Goal: Information Seeking & Learning: Compare options

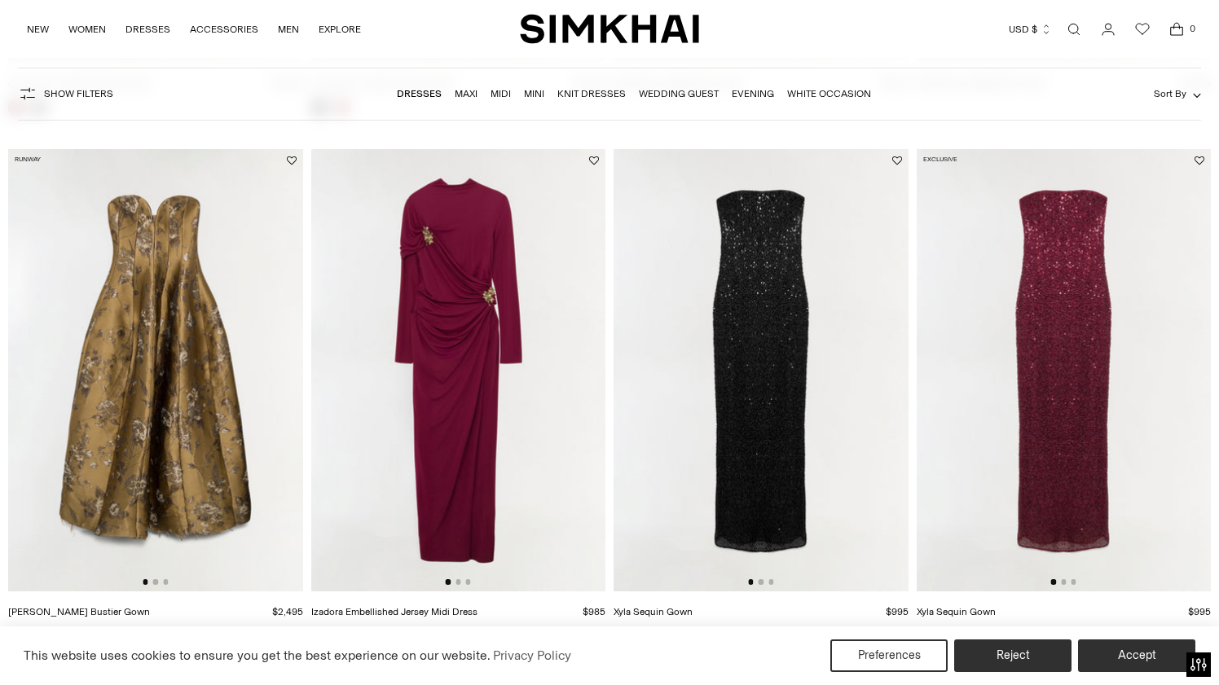
scroll to position [1157, 0]
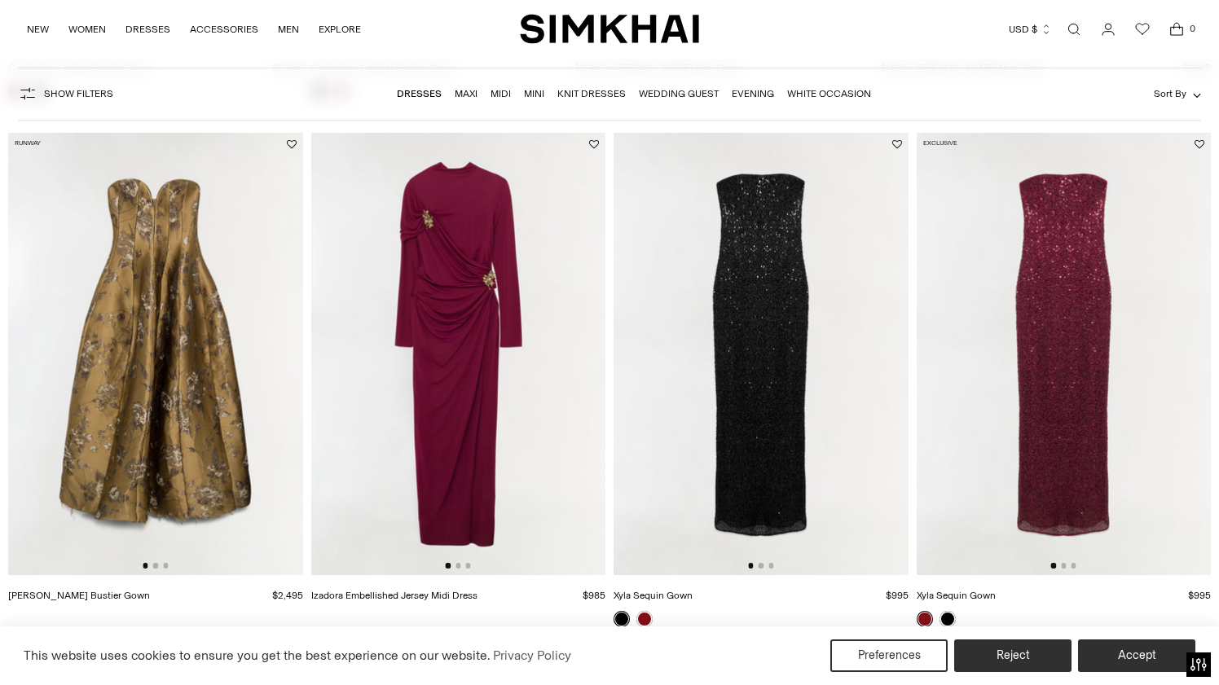
click at [222, 407] on img at bounding box center [155, 353] width 295 height 441
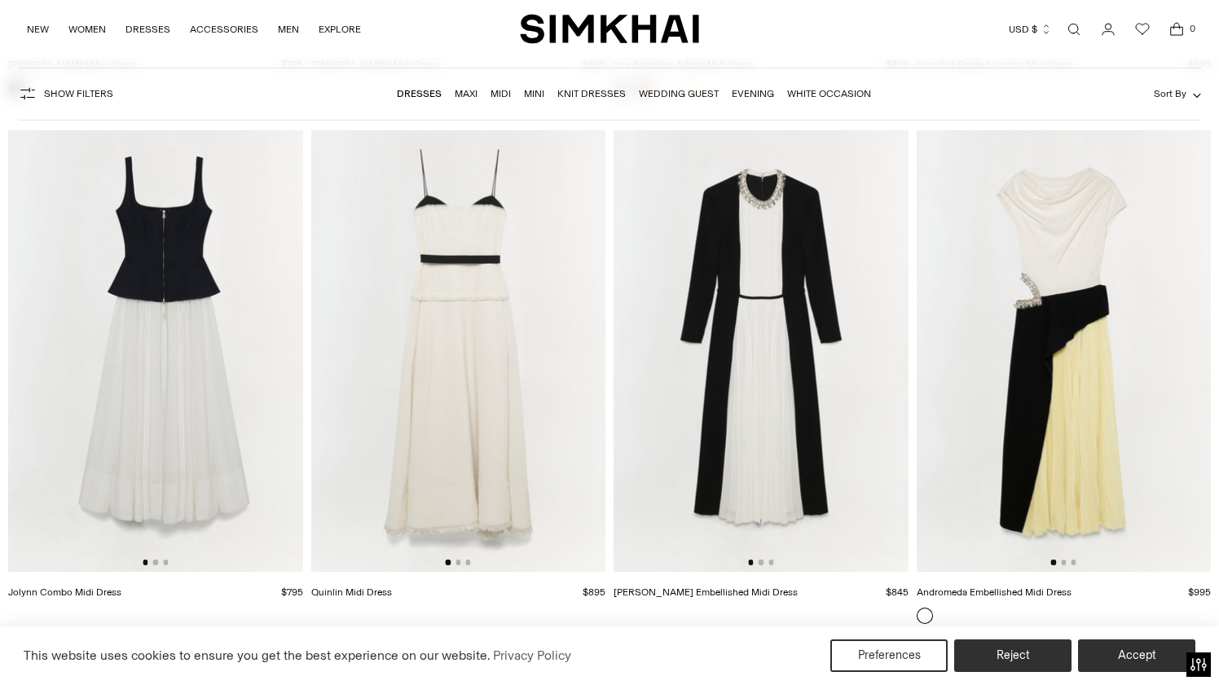
scroll to position [7463, 0]
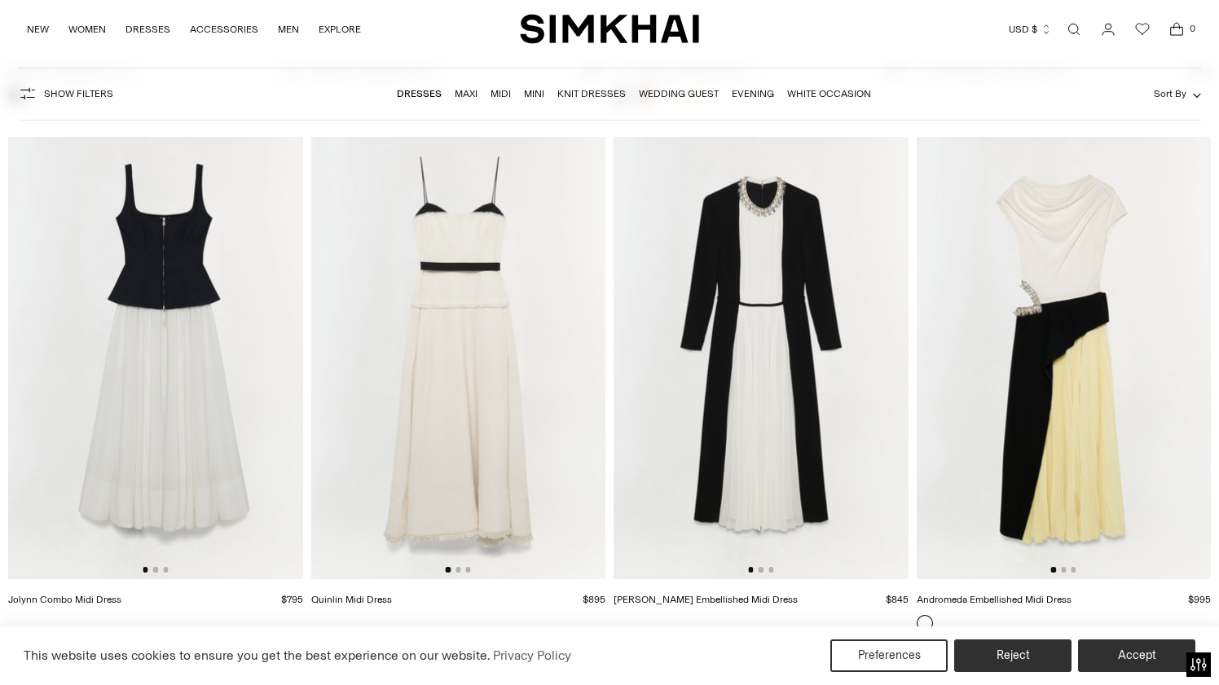
click at [404, 293] on img at bounding box center [458, 357] width 295 height 441
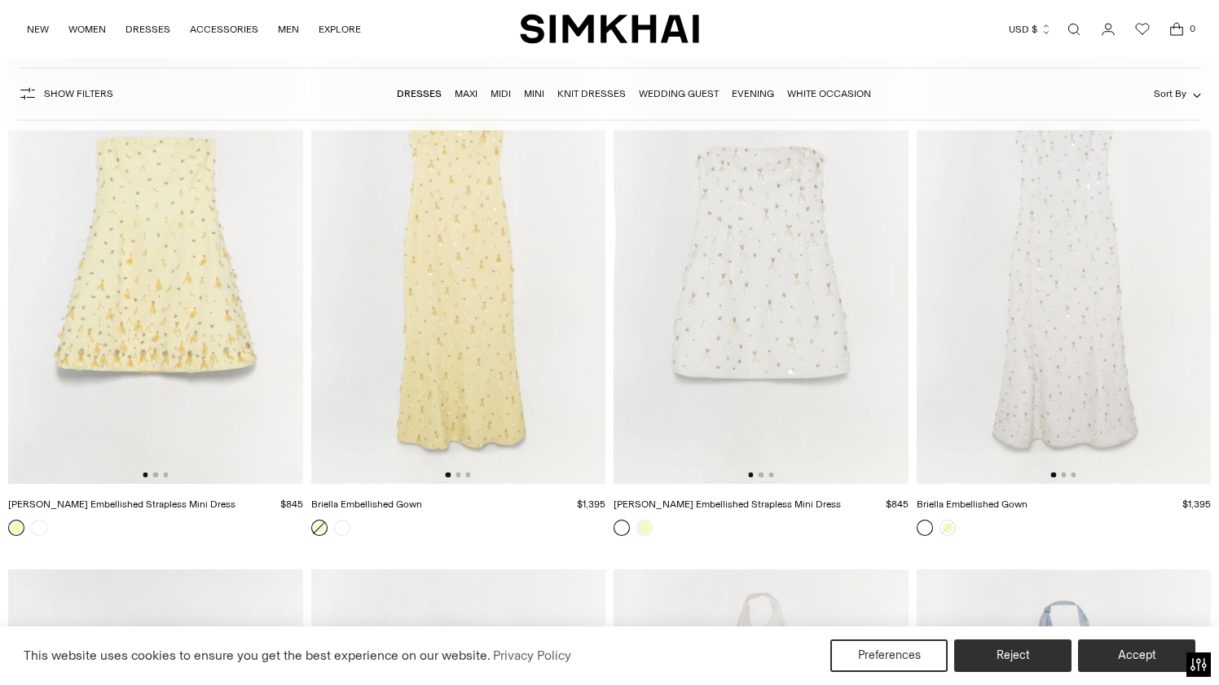
scroll to position [9064, 0]
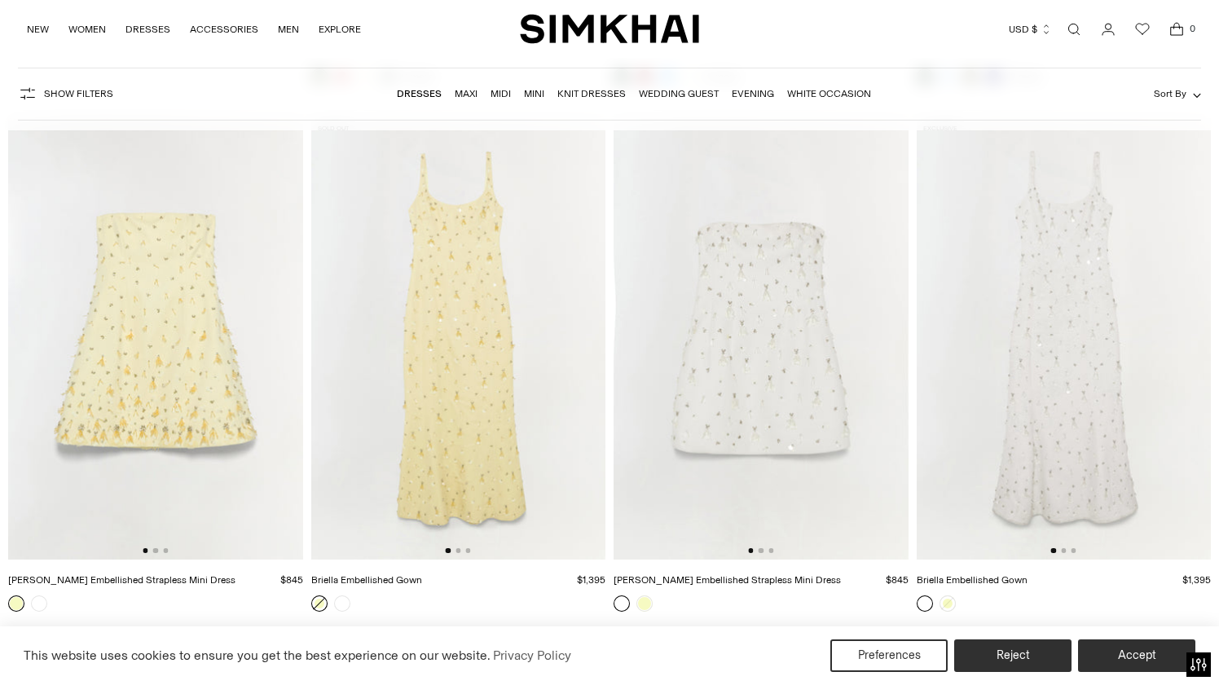
click at [525, 332] on img at bounding box center [458, 338] width 295 height 441
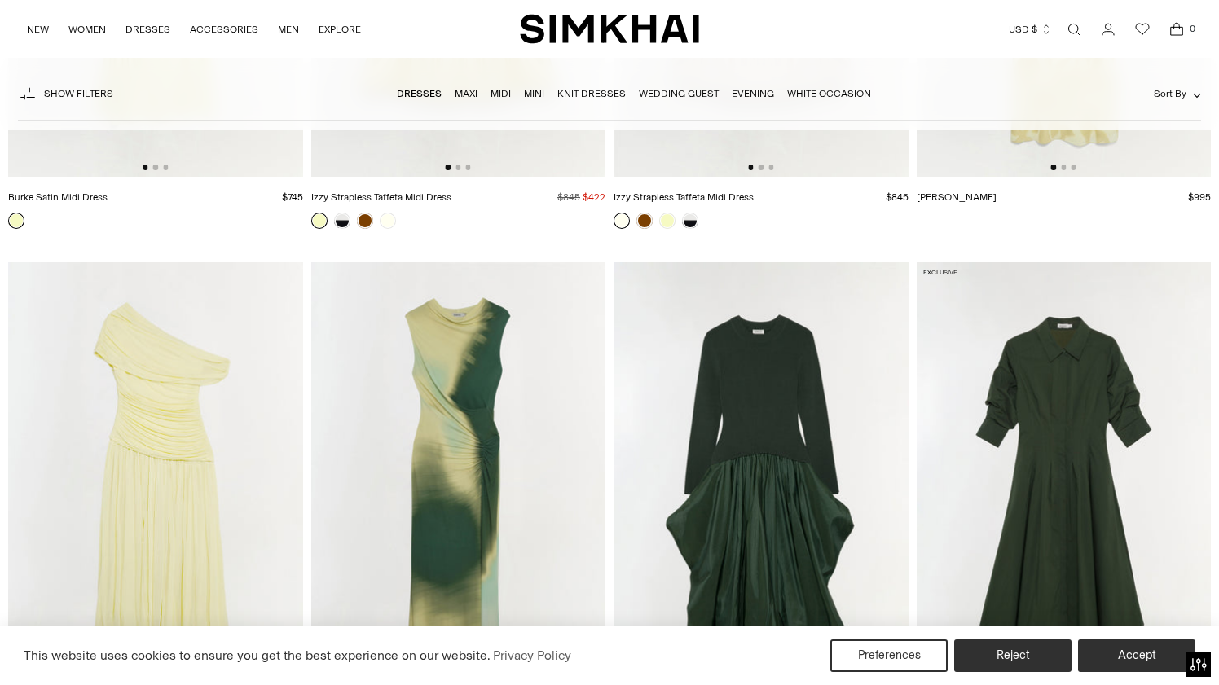
scroll to position [8375, 0]
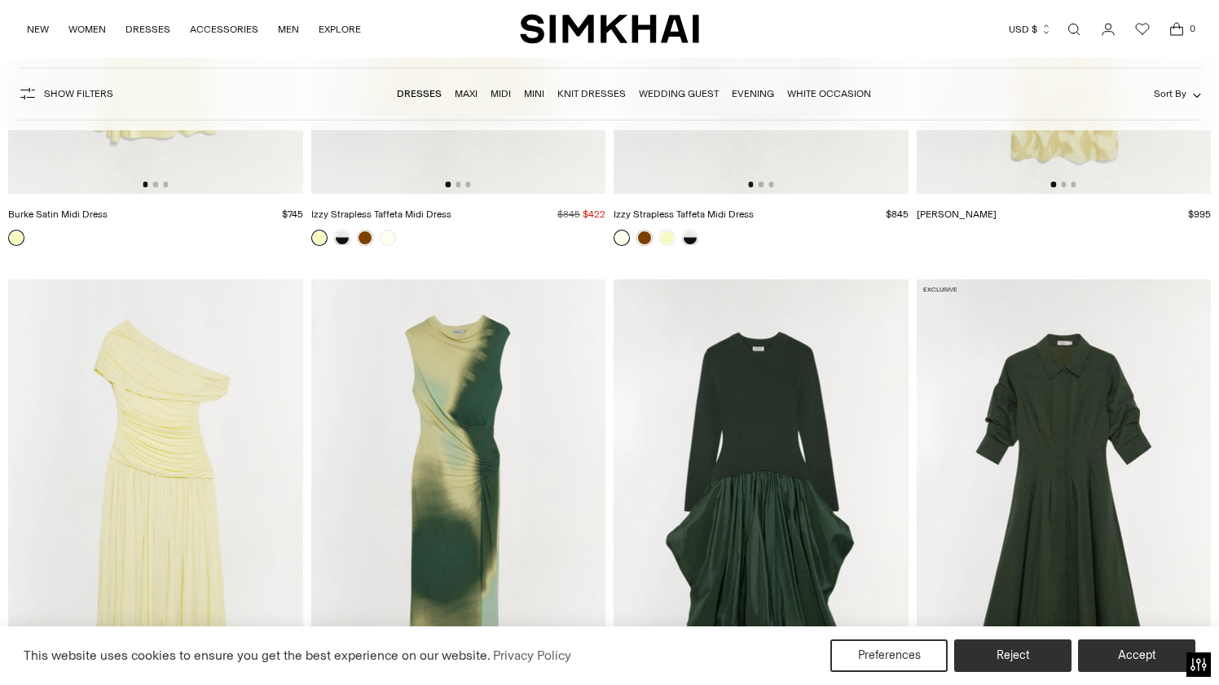
click at [166, 444] on img at bounding box center [155, 499] width 295 height 441
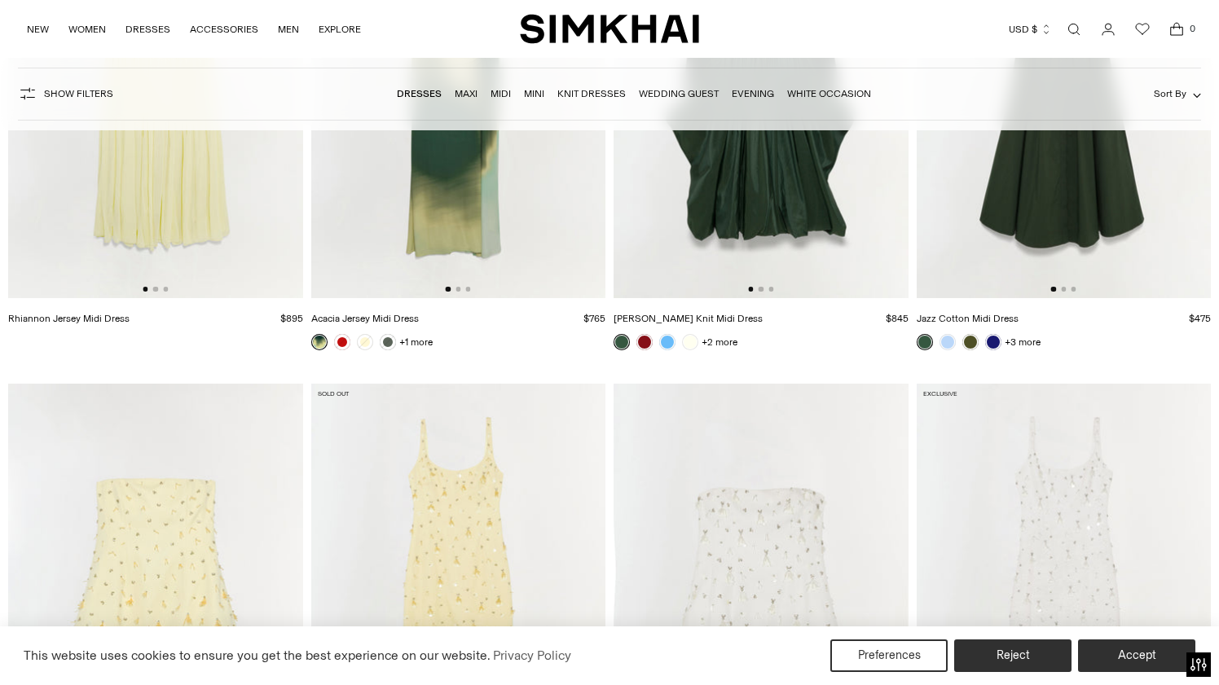
scroll to position [8151, 0]
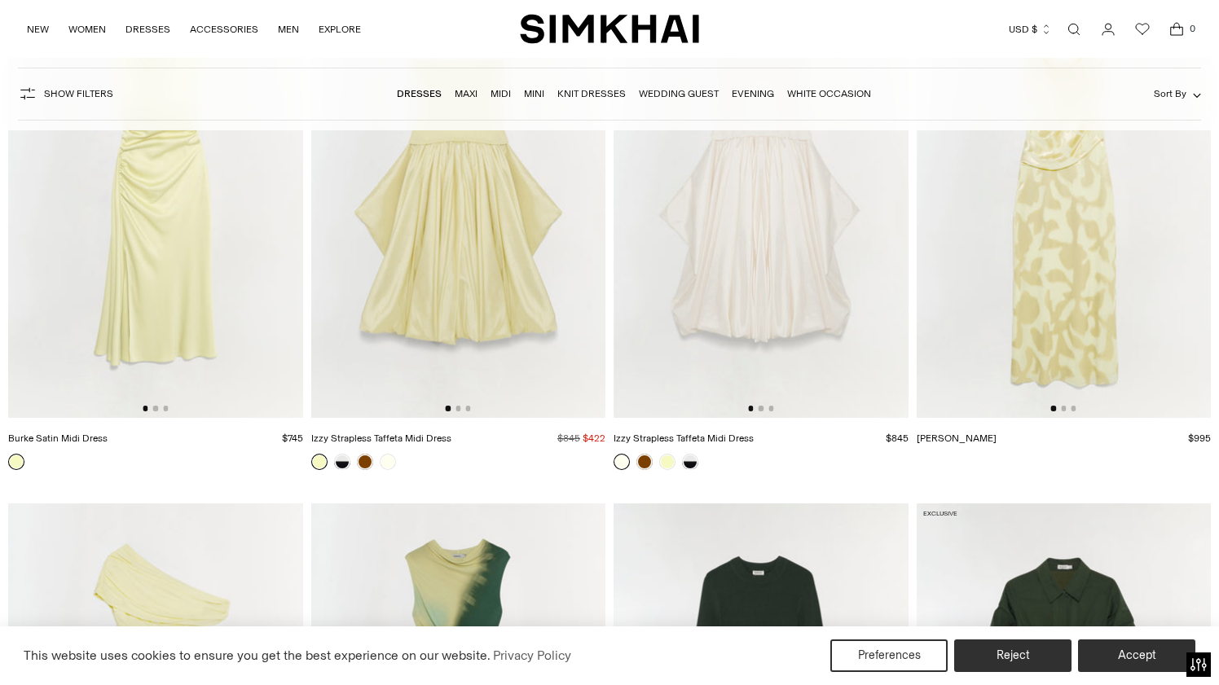
click at [1144, 317] on img at bounding box center [1063, 196] width 295 height 441
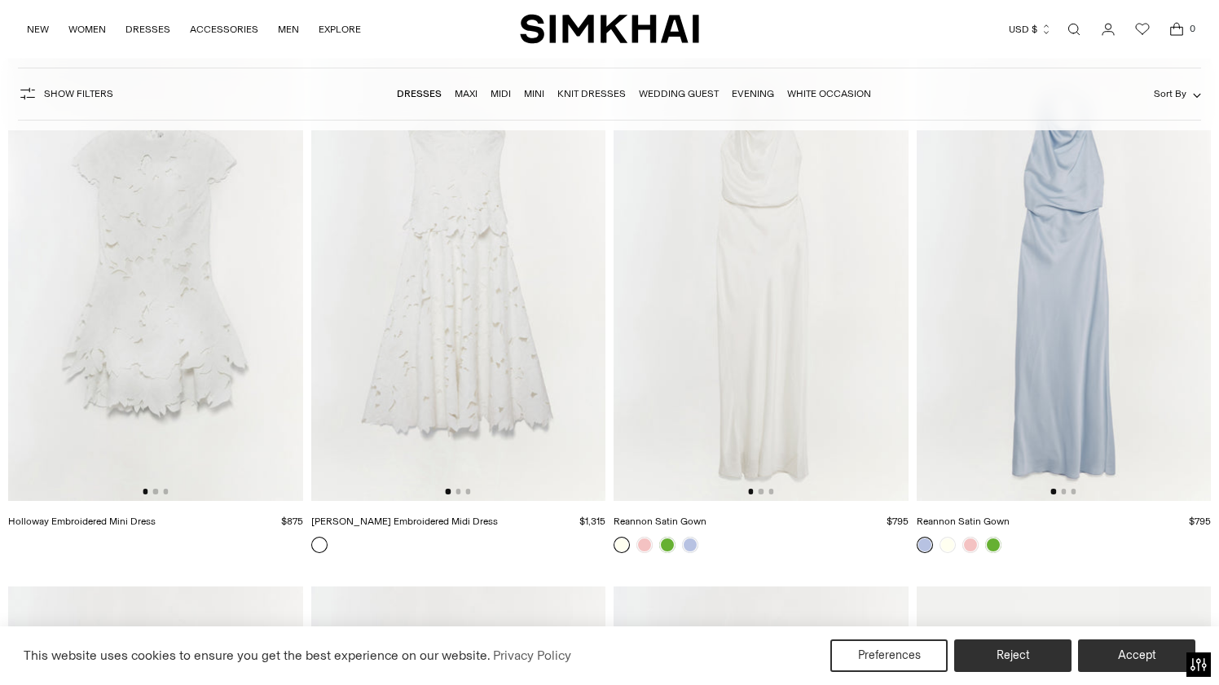
scroll to position [9662, 0]
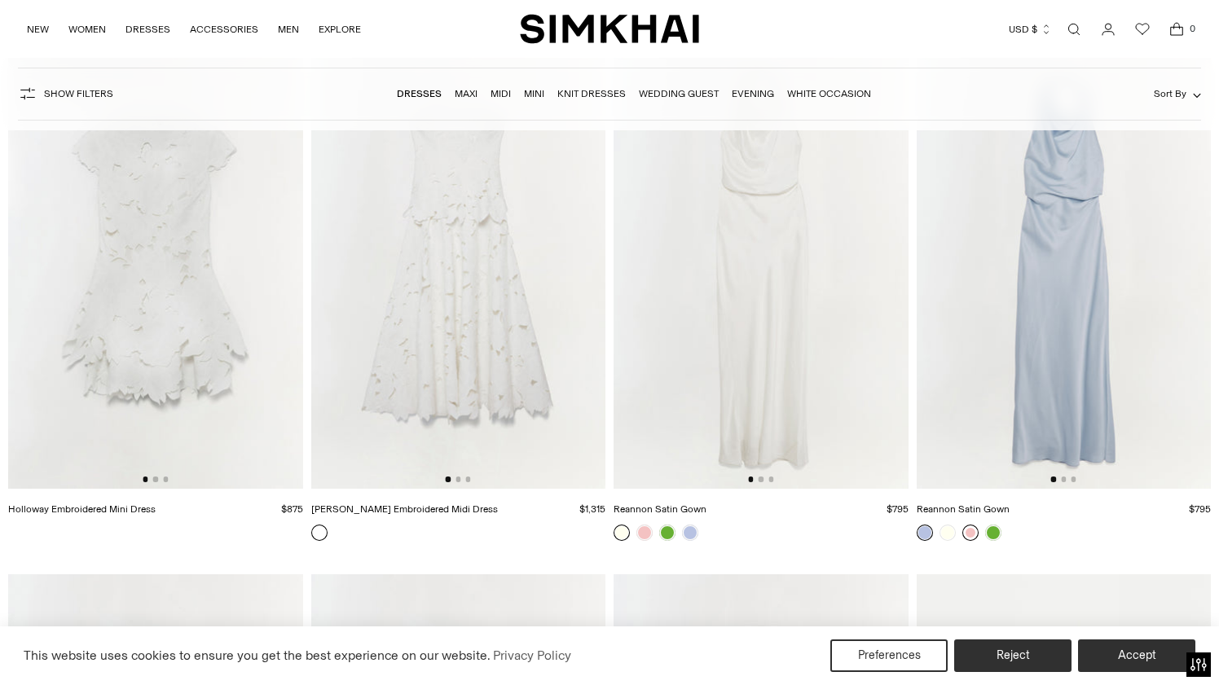
click at [969, 531] on link at bounding box center [970, 533] width 16 height 16
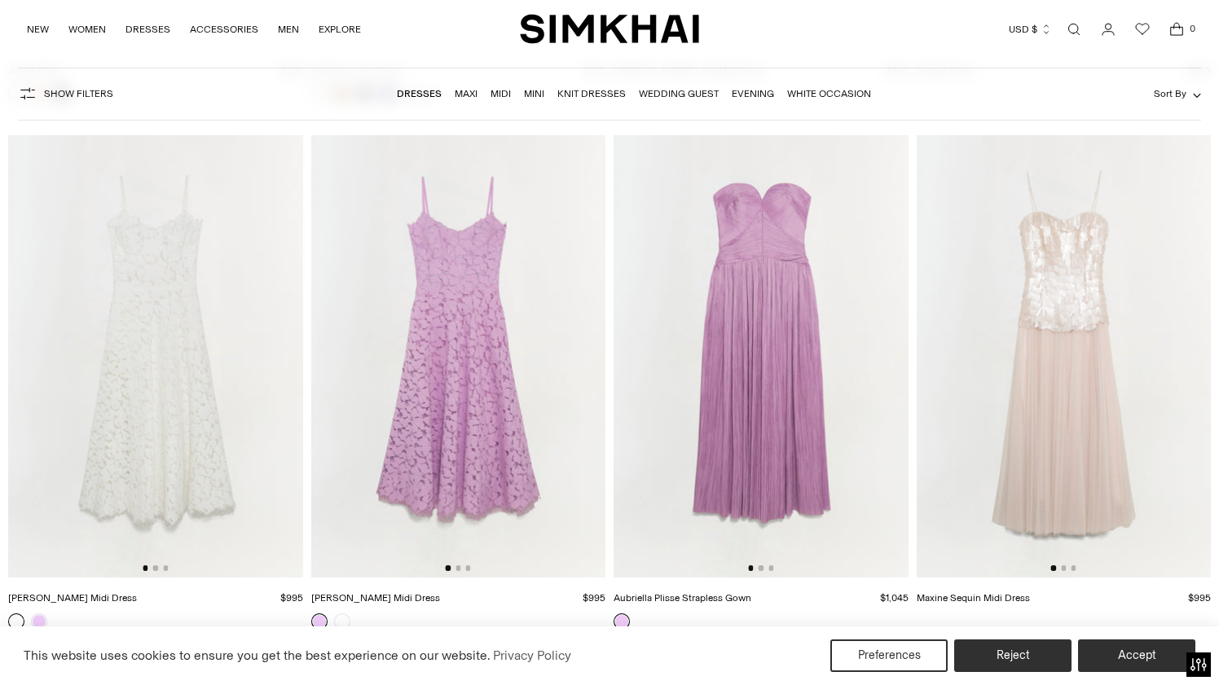
scroll to position [13335, 0]
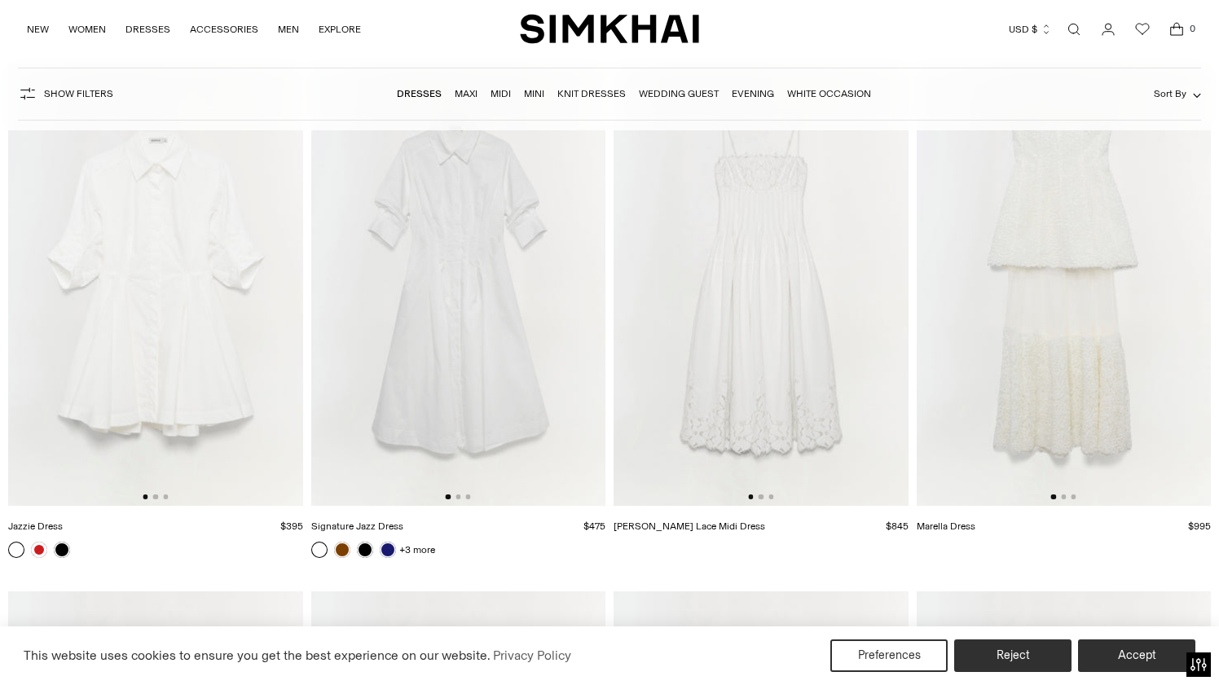
click at [1013, 332] on img at bounding box center [1063, 284] width 295 height 441
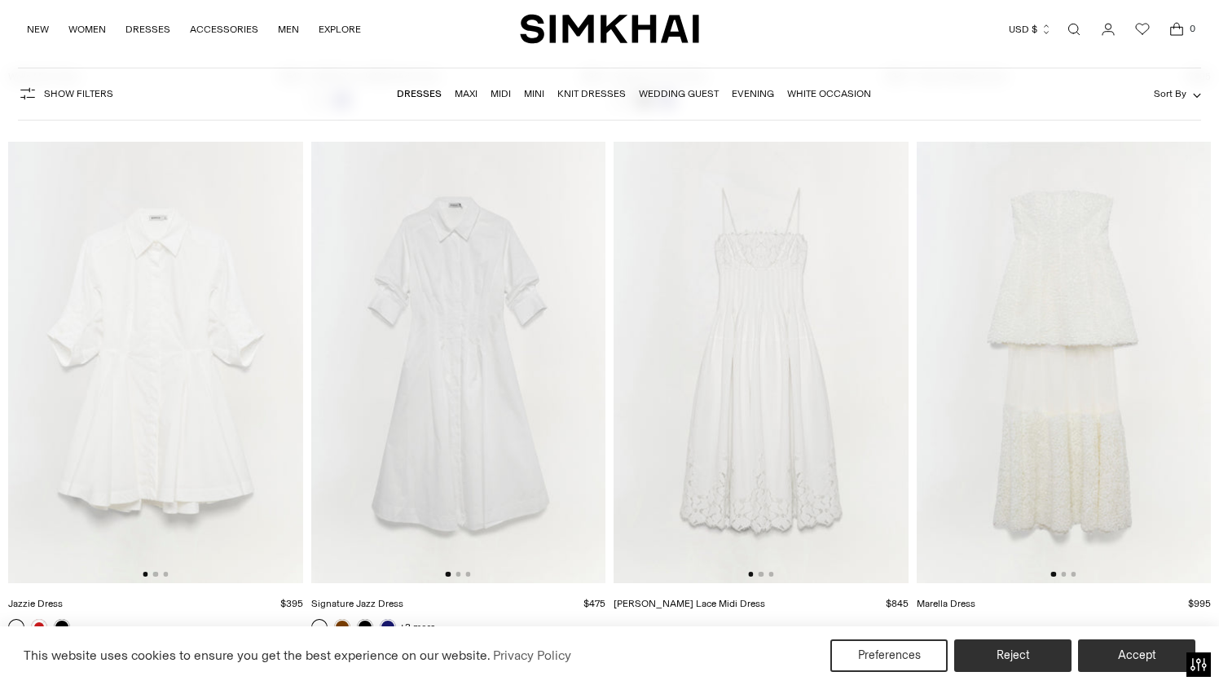
scroll to position [13246, 0]
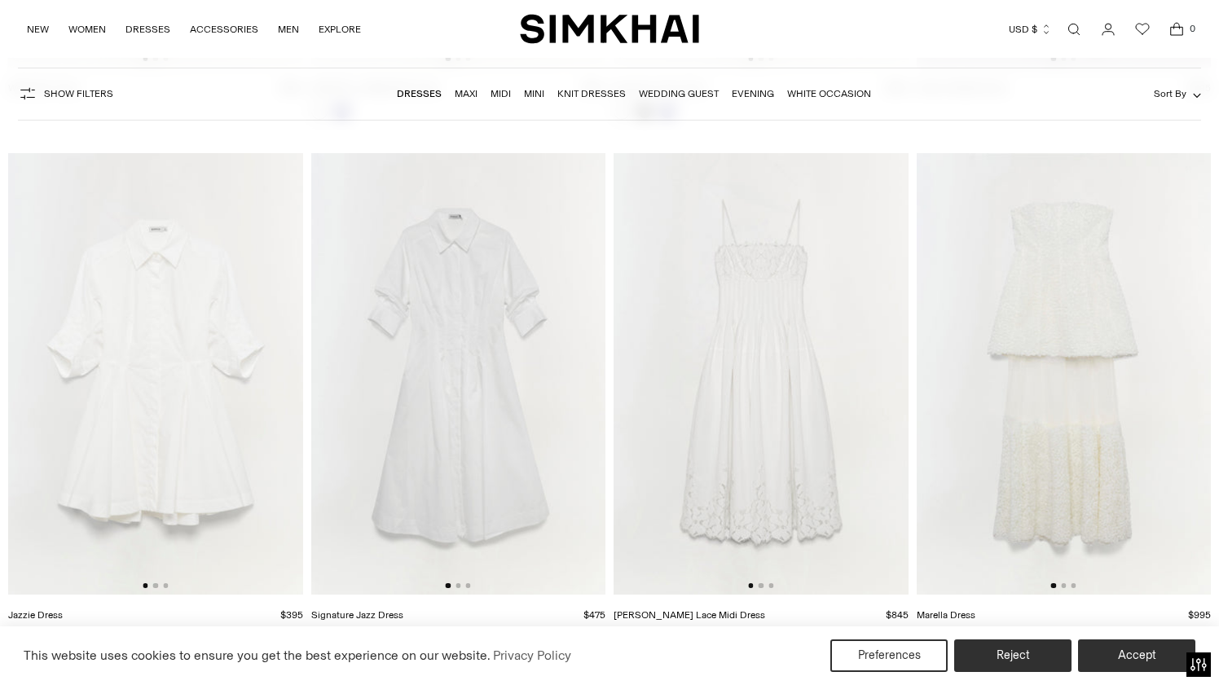
click at [779, 299] on img at bounding box center [760, 373] width 295 height 441
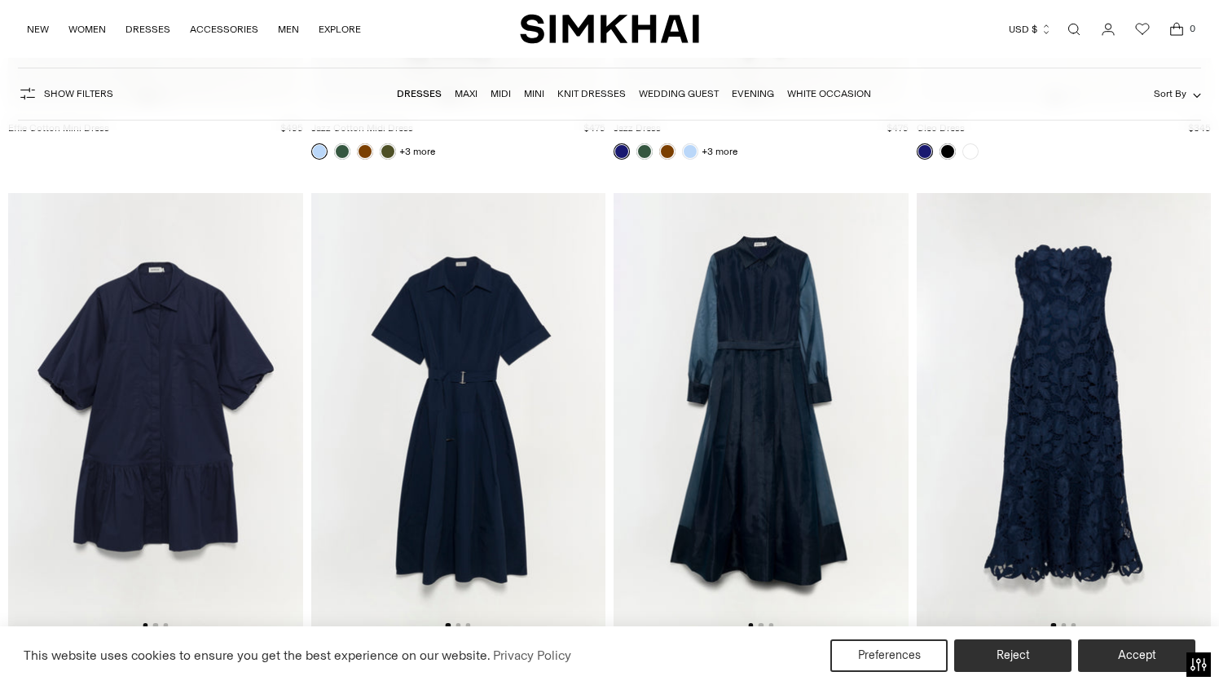
scroll to position [10586, 0]
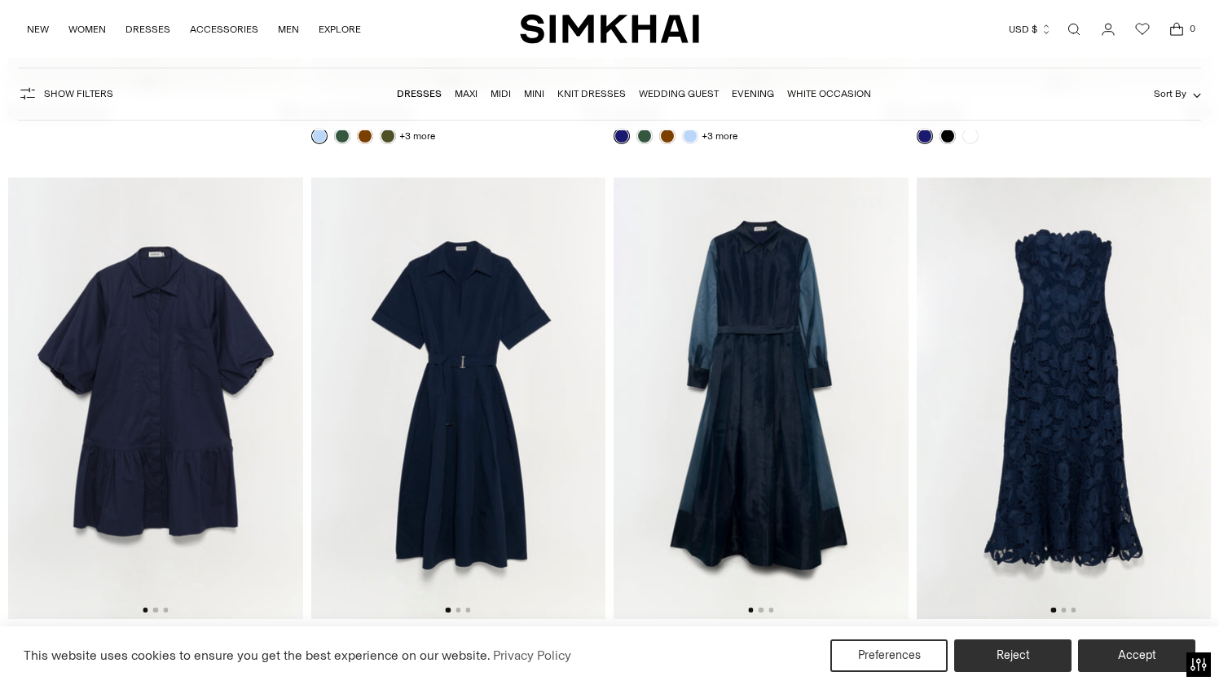
click at [1124, 333] on img at bounding box center [1063, 398] width 295 height 441
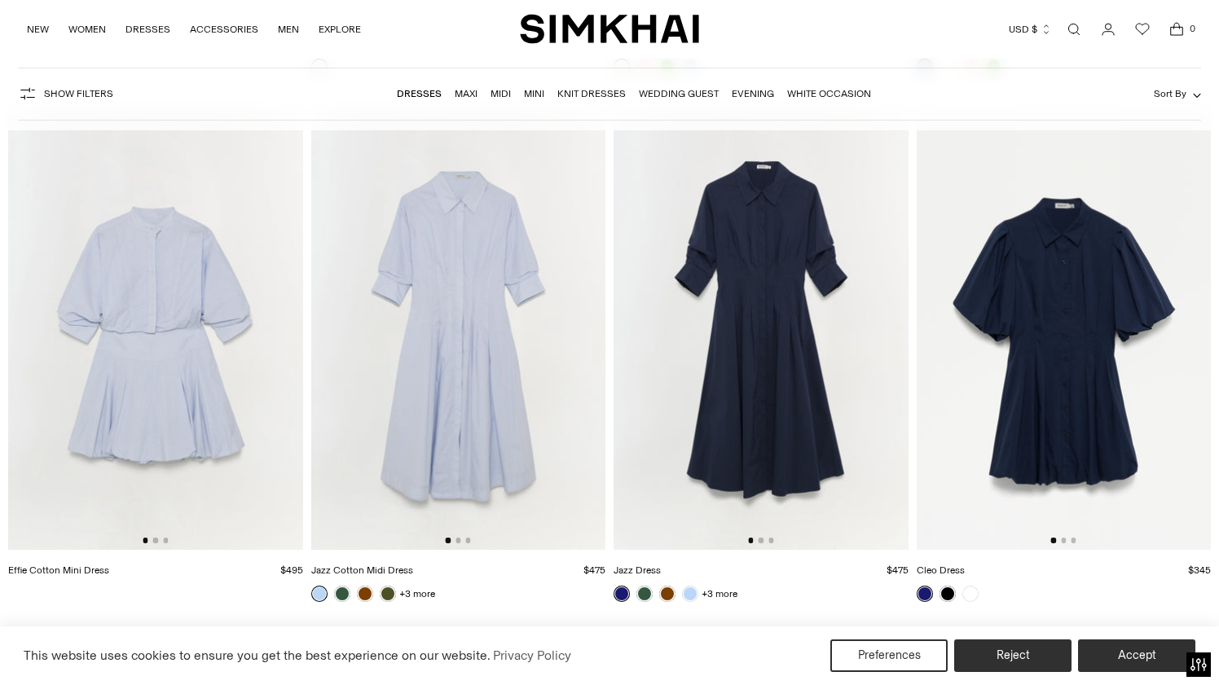
scroll to position [9592, 0]
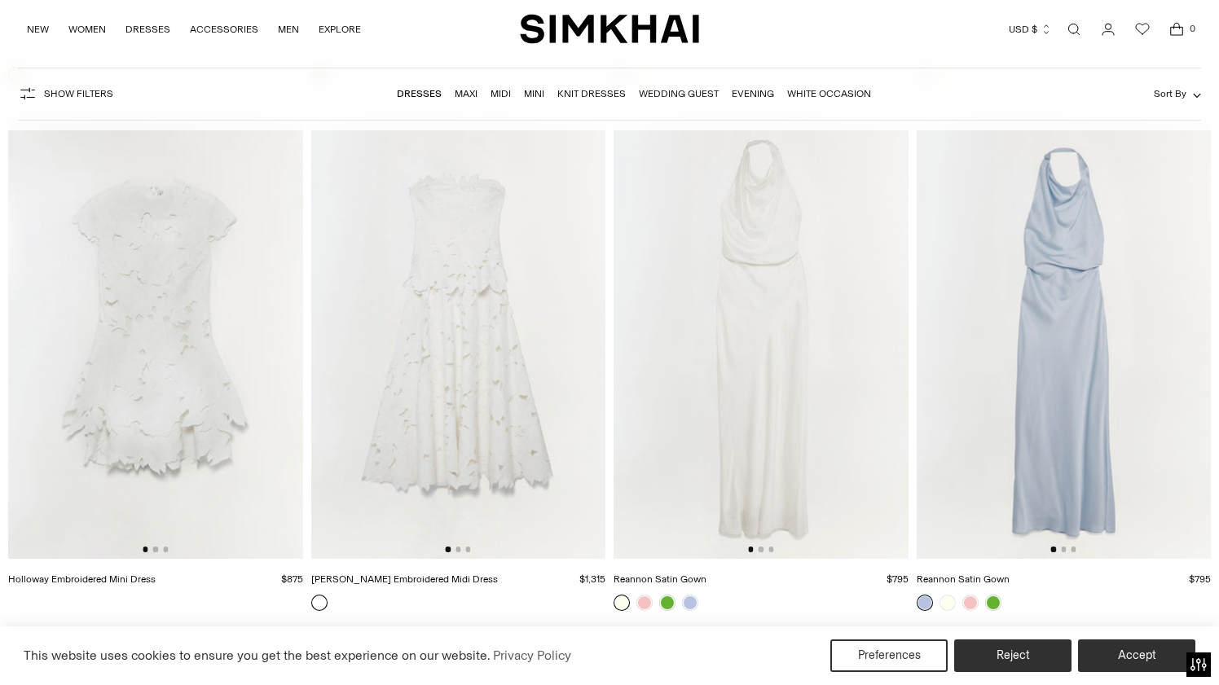
click at [477, 292] on img at bounding box center [458, 336] width 295 height 441
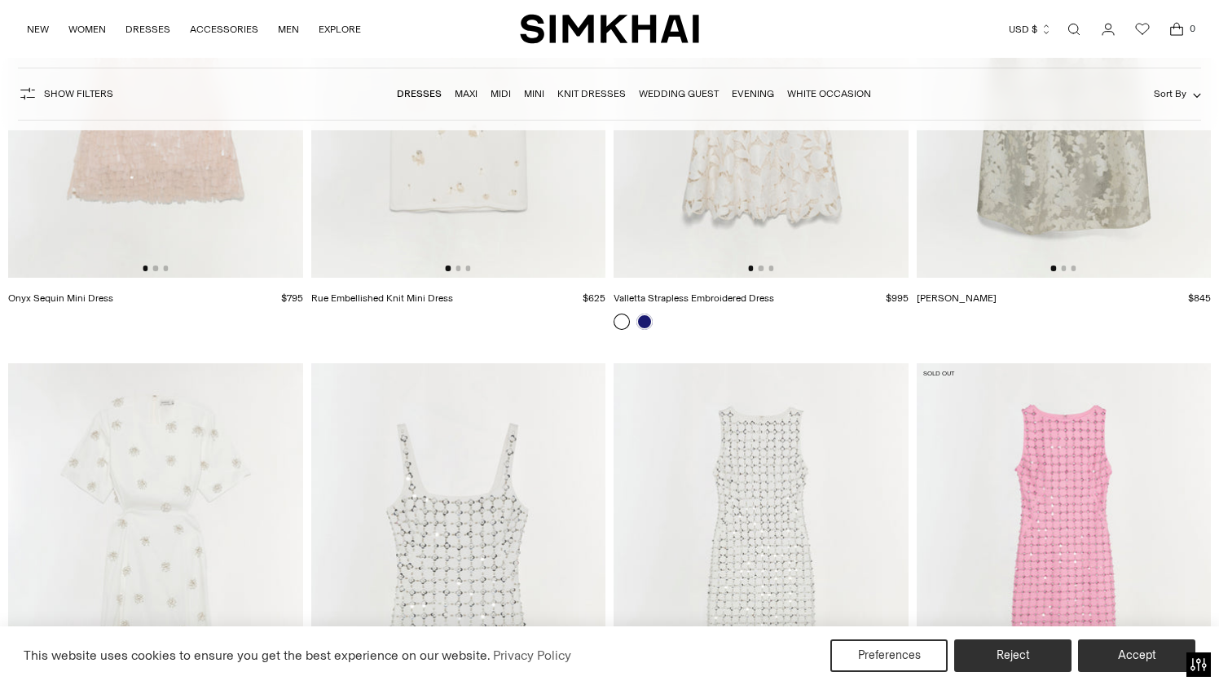
scroll to position [14312, 0]
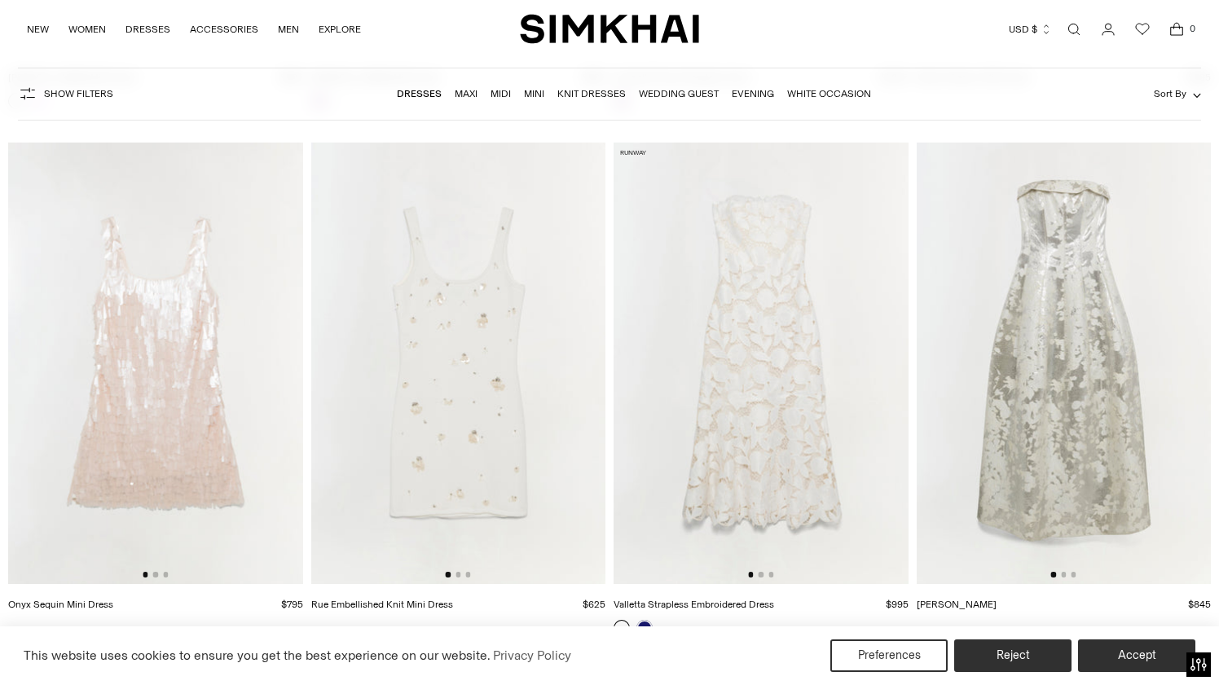
click at [1037, 287] on img at bounding box center [1063, 363] width 295 height 441
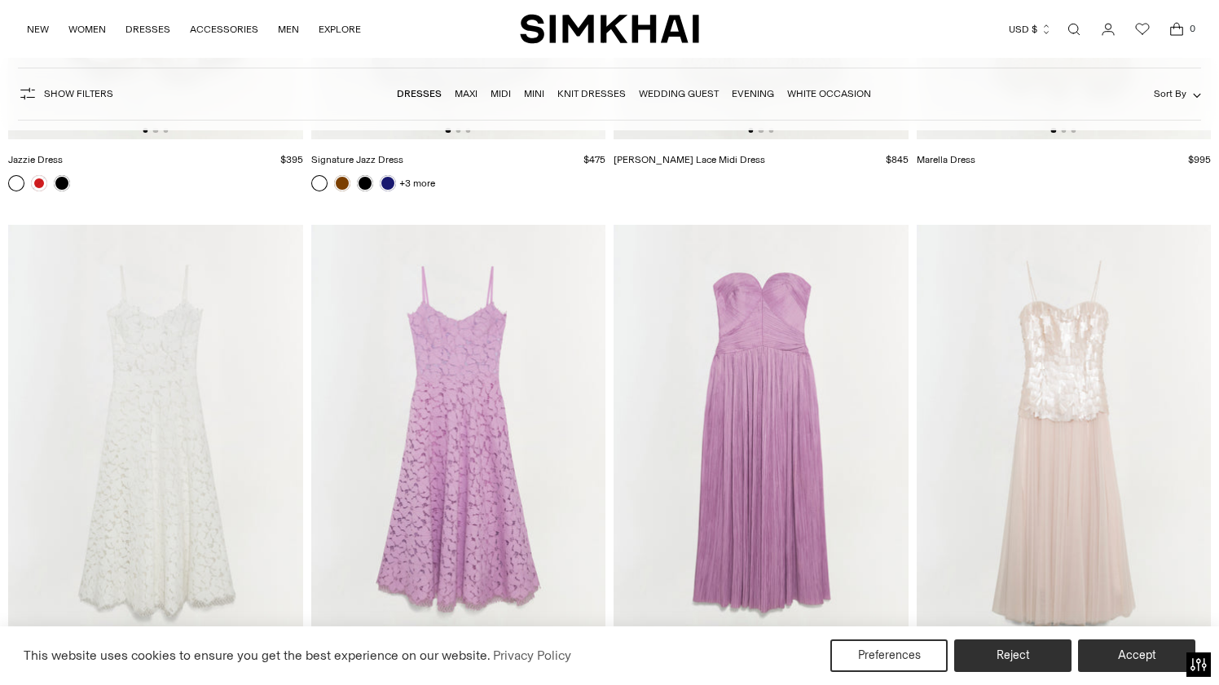
click at [806, 328] on img at bounding box center [760, 445] width 295 height 441
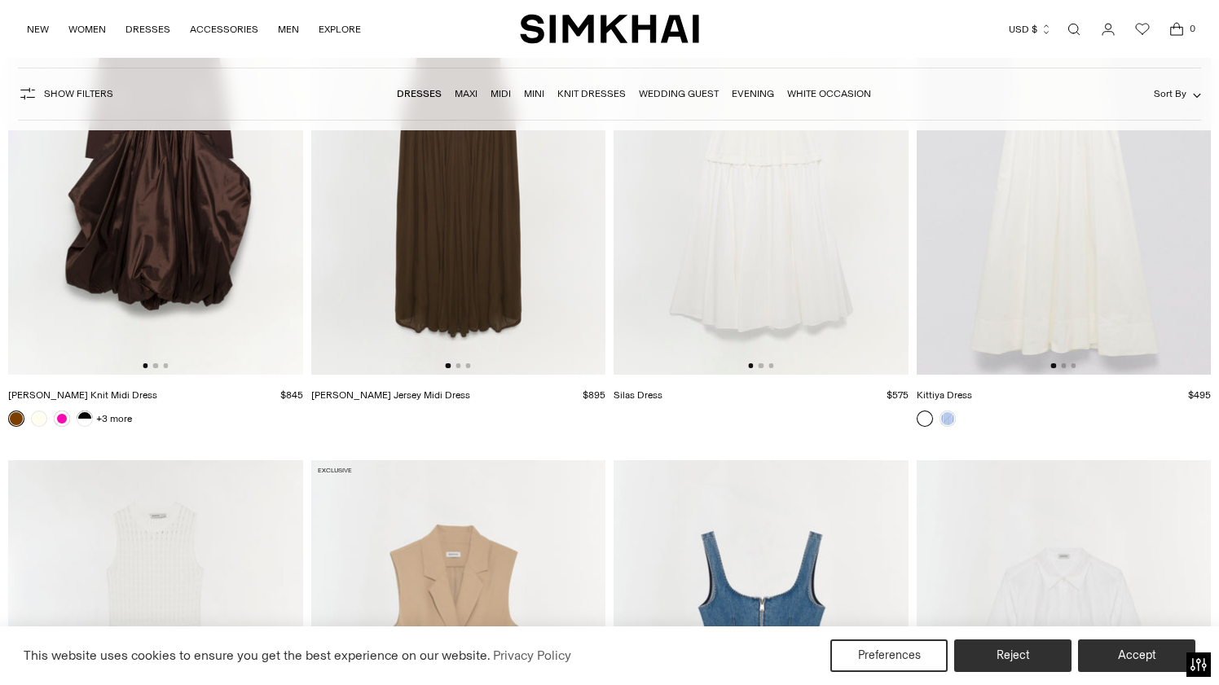
scroll to position [19162, 0]
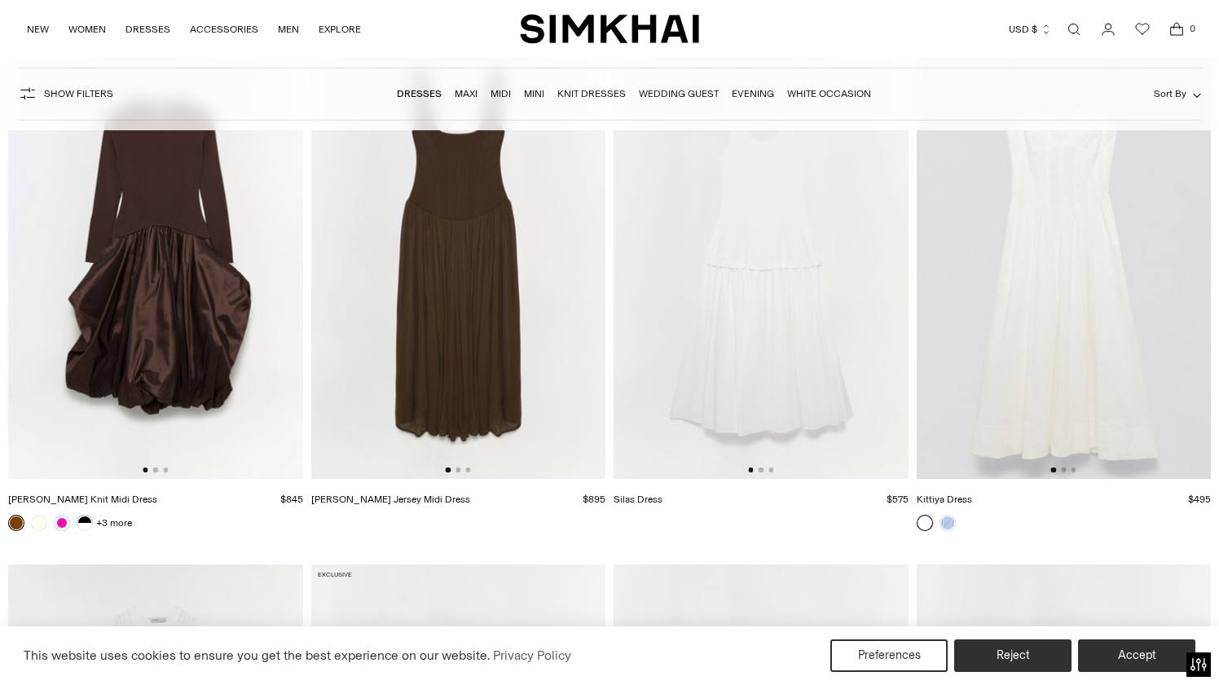
click at [1130, 370] on img at bounding box center [1063, 257] width 295 height 441
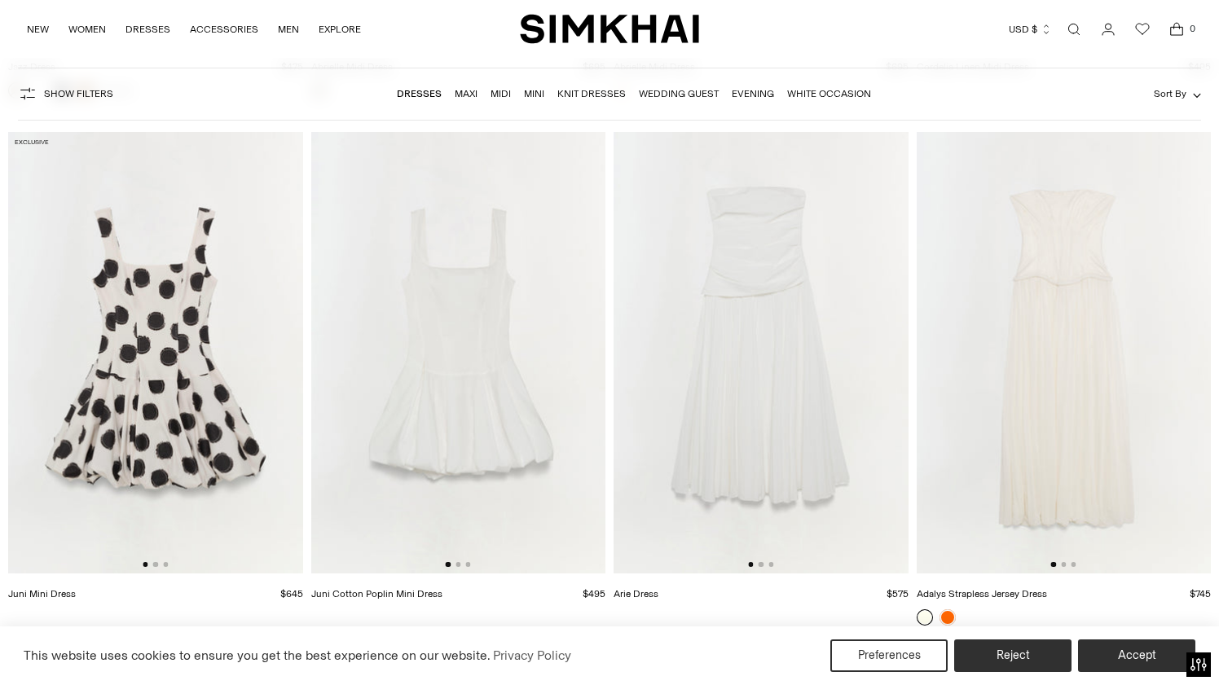
scroll to position [21691, 0]
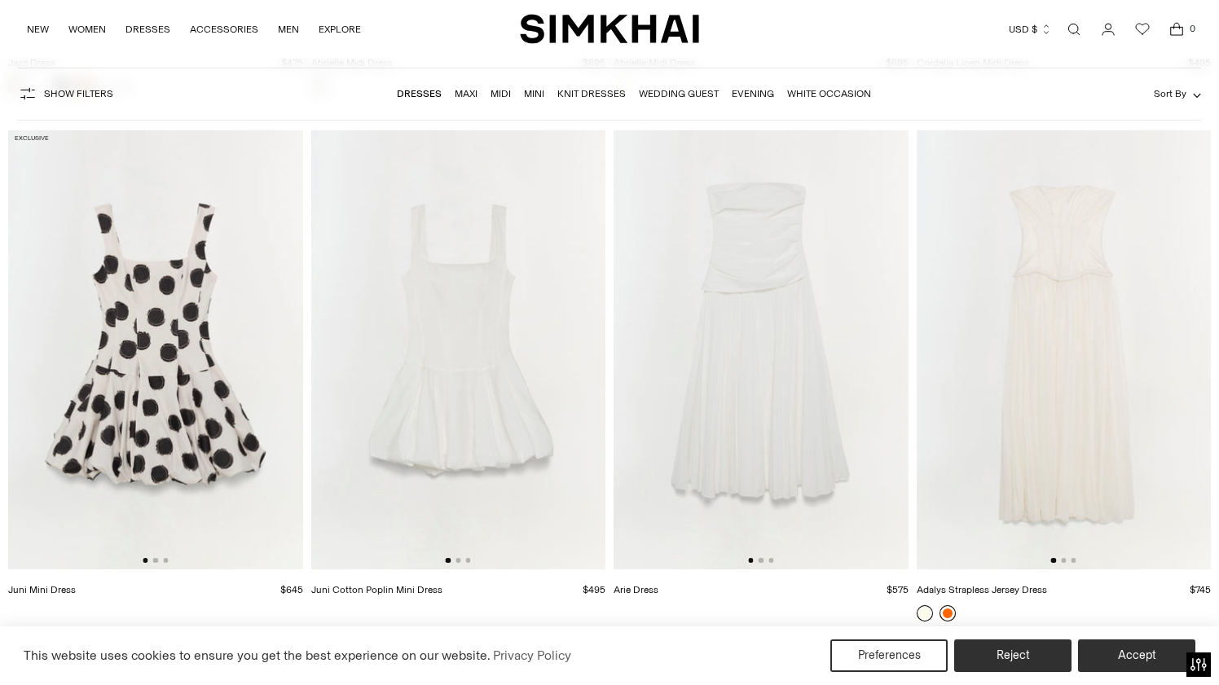
click at [952, 614] on link at bounding box center [947, 613] width 16 height 16
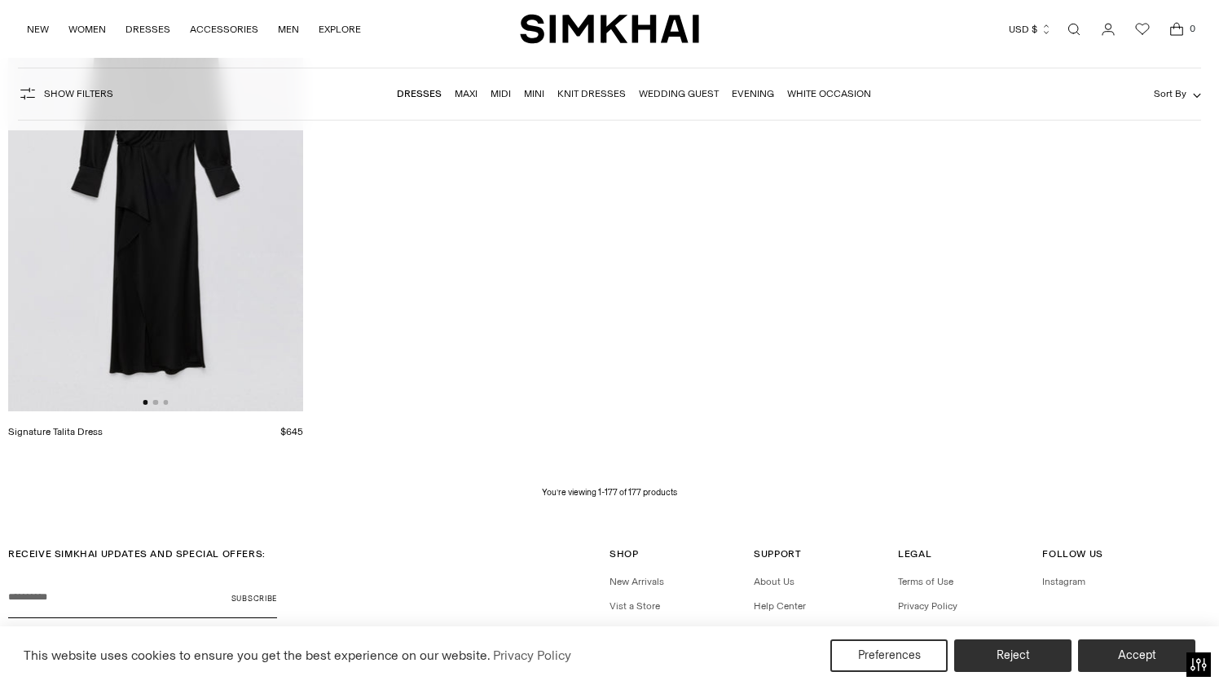
scroll to position [23435, 0]
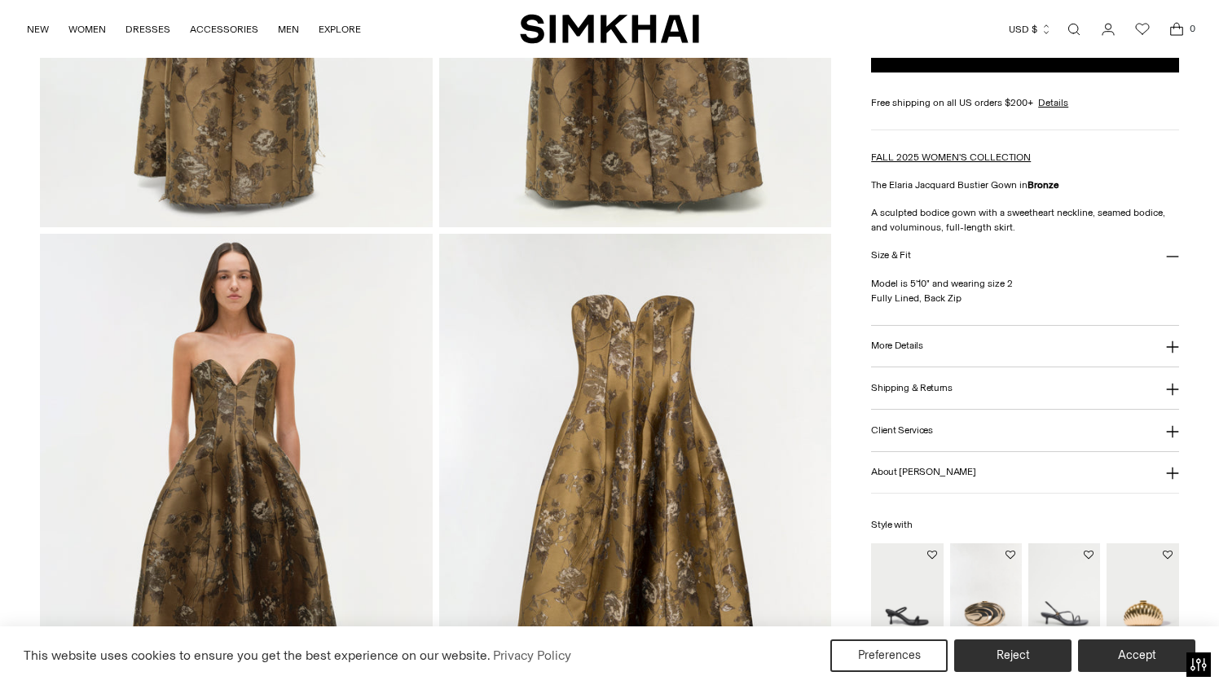
scroll to position [1273, 0]
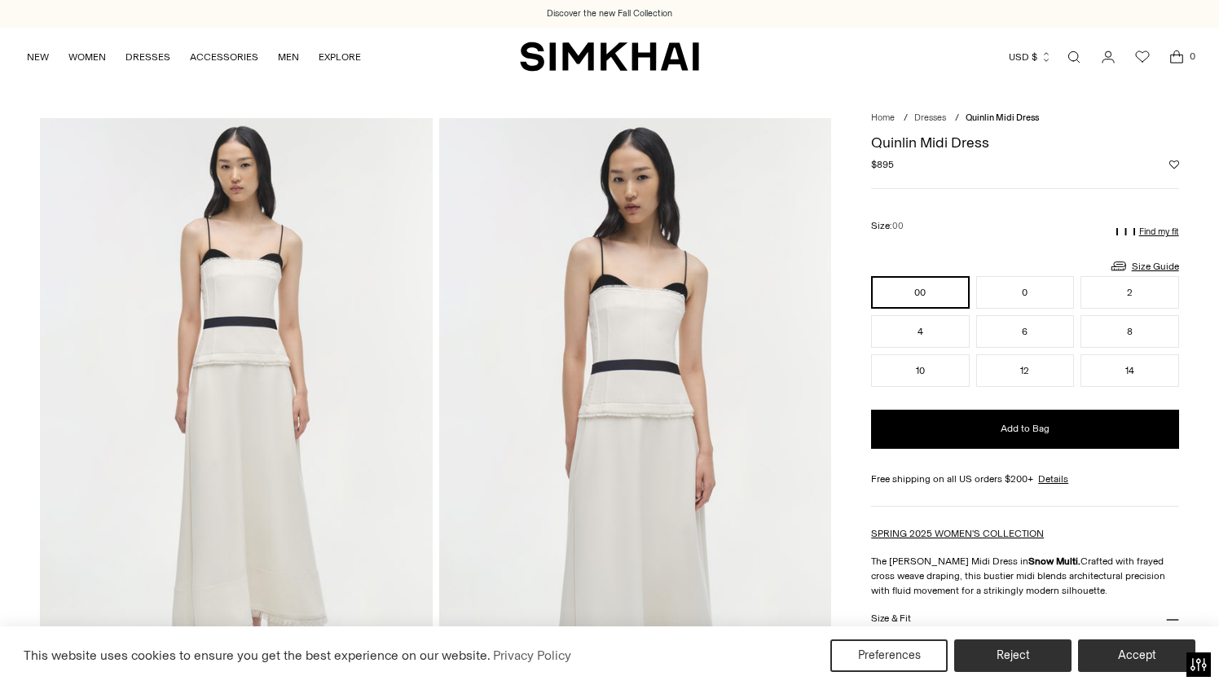
click at [543, 378] on img at bounding box center [635, 412] width 392 height 588
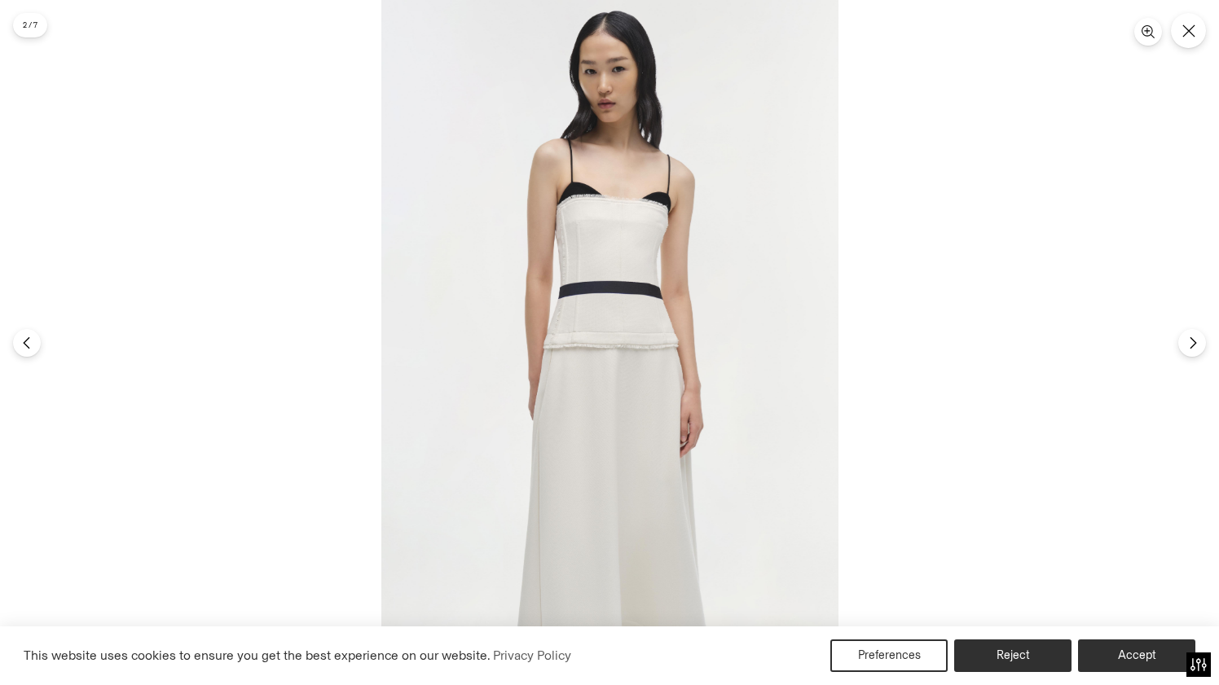
click at [936, 238] on div at bounding box center [609, 342] width 1219 height 685
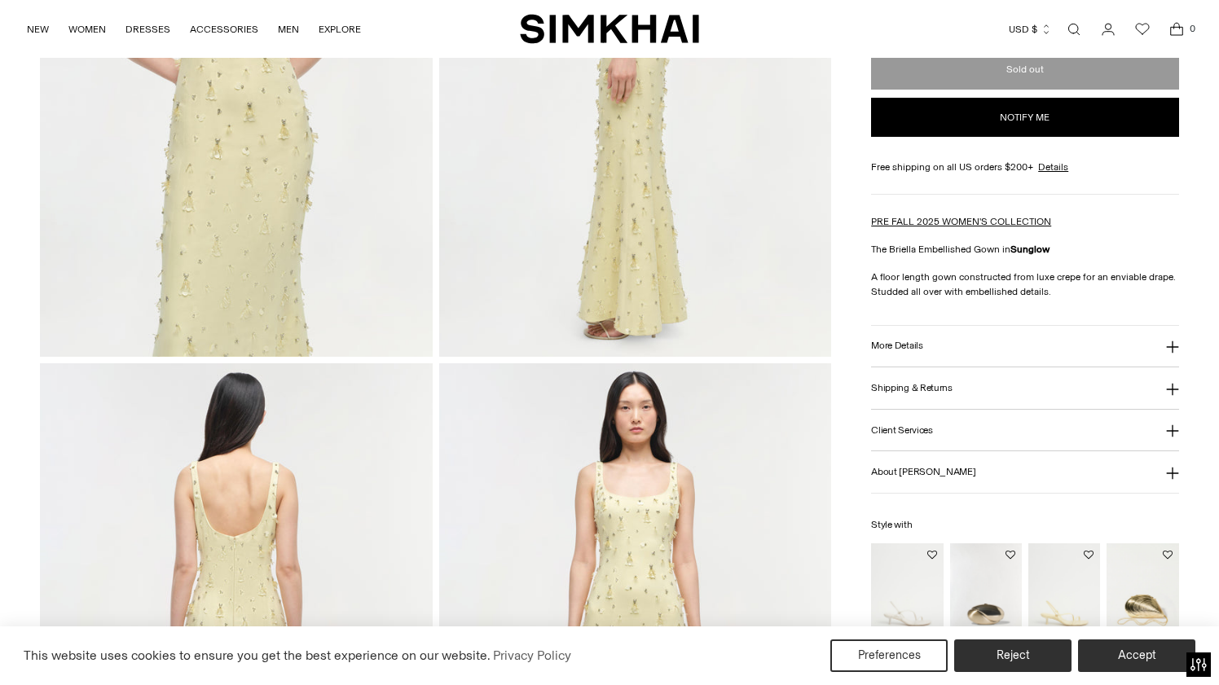
scroll to position [1192, 0]
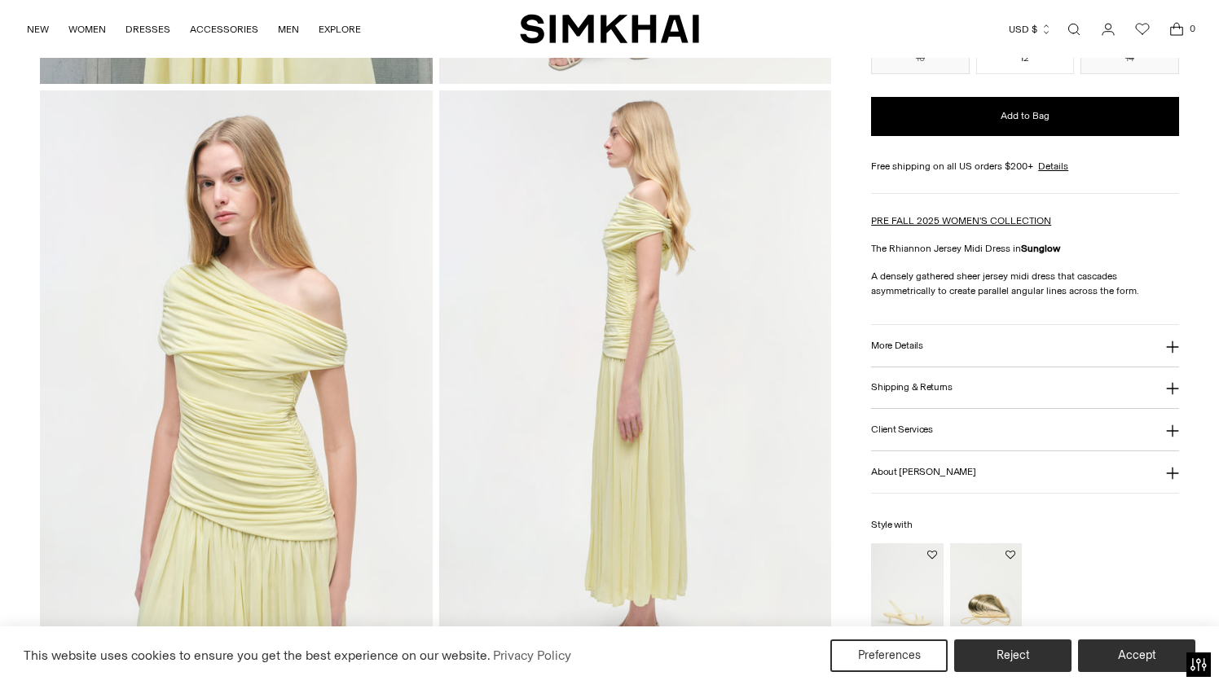
scroll to position [700, 0]
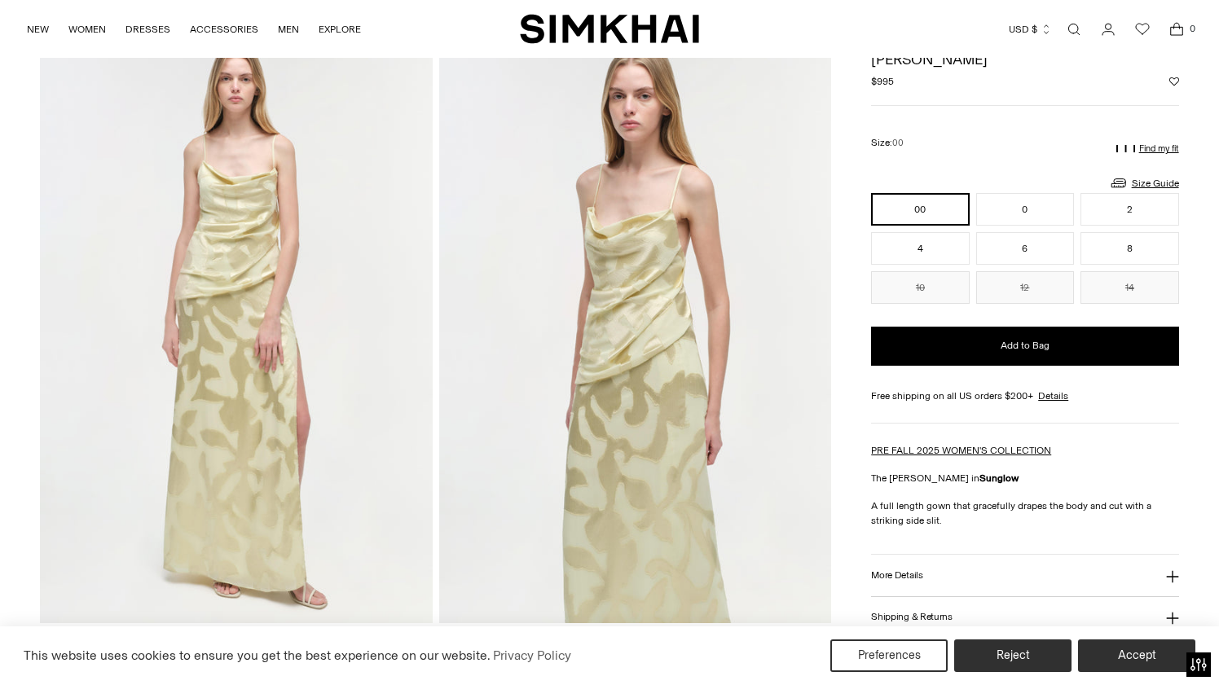
scroll to position [94, 0]
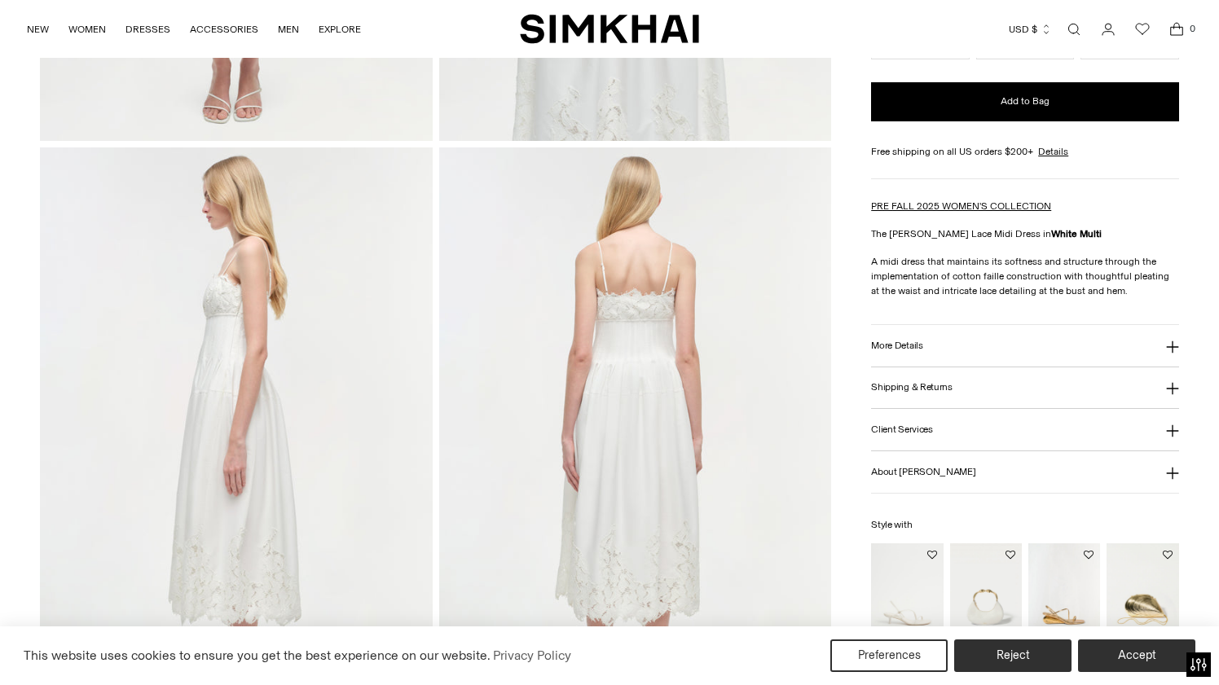
scroll to position [585, 0]
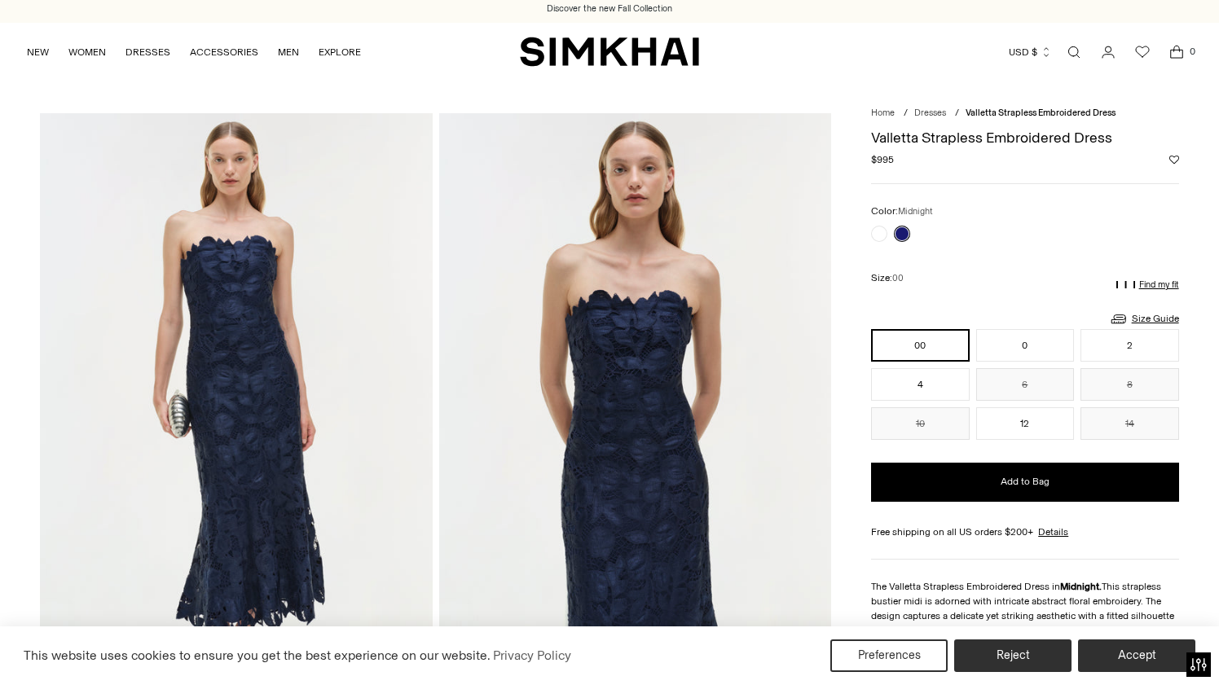
scroll to position [10, 0]
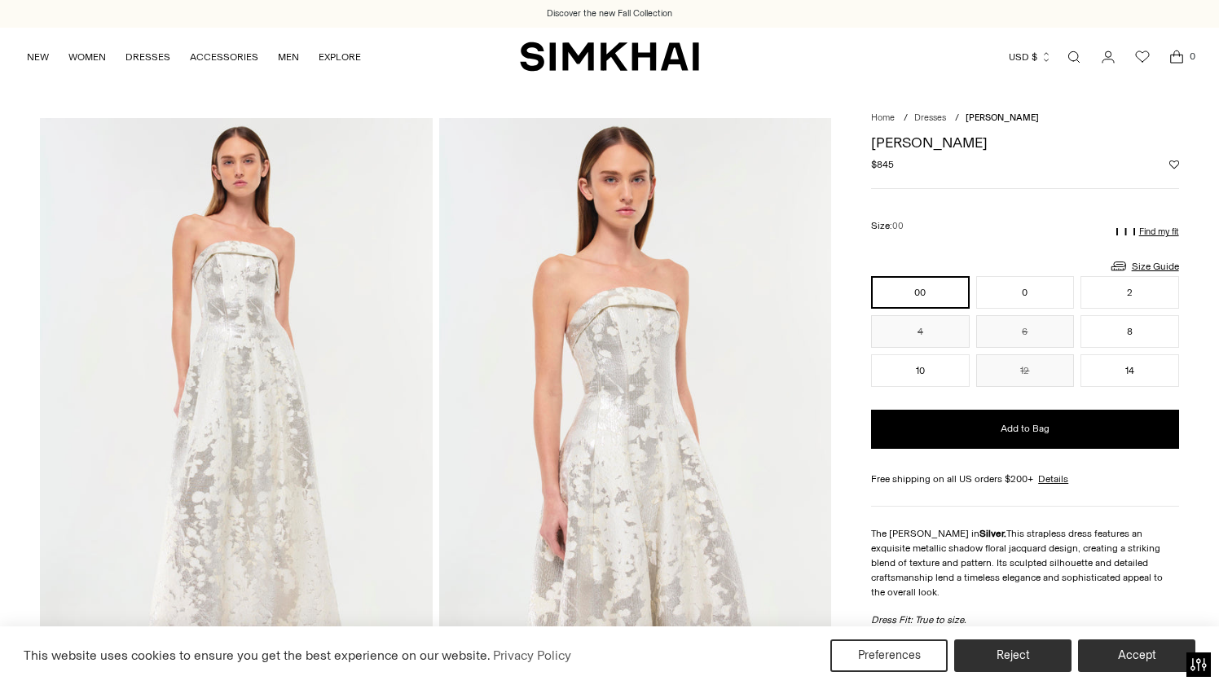
click at [411, 261] on img at bounding box center [236, 412] width 392 height 588
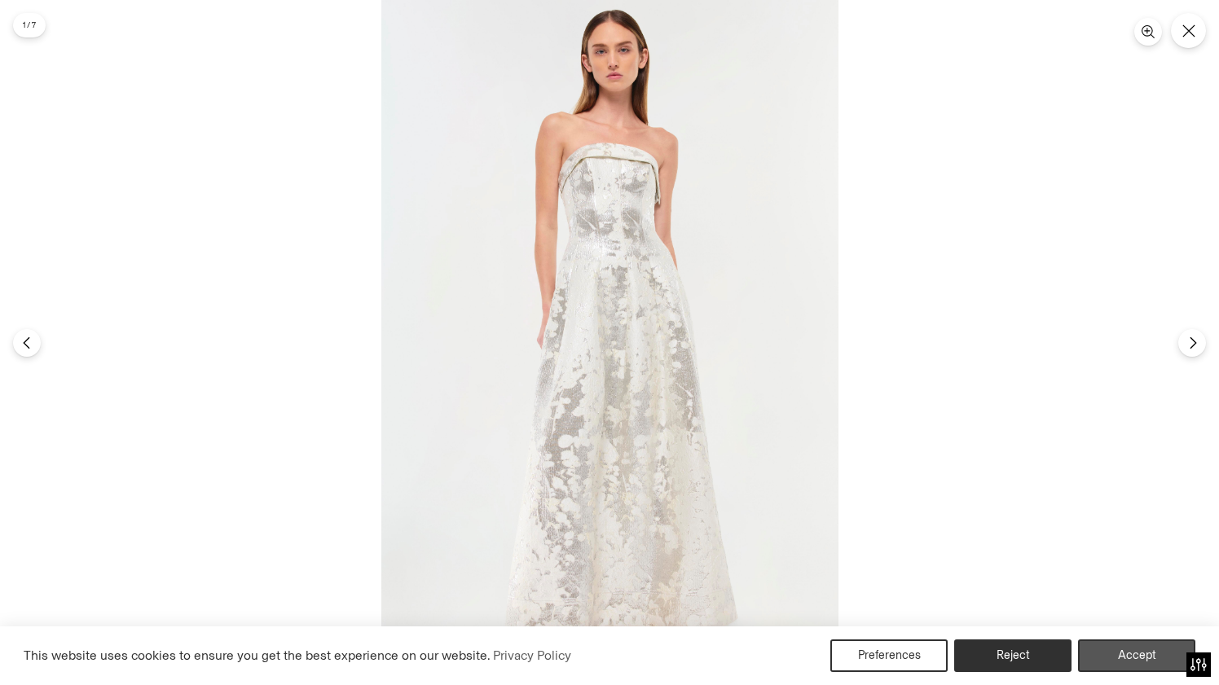
click at [1159, 661] on button "Accept" at bounding box center [1136, 655] width 117 height 33
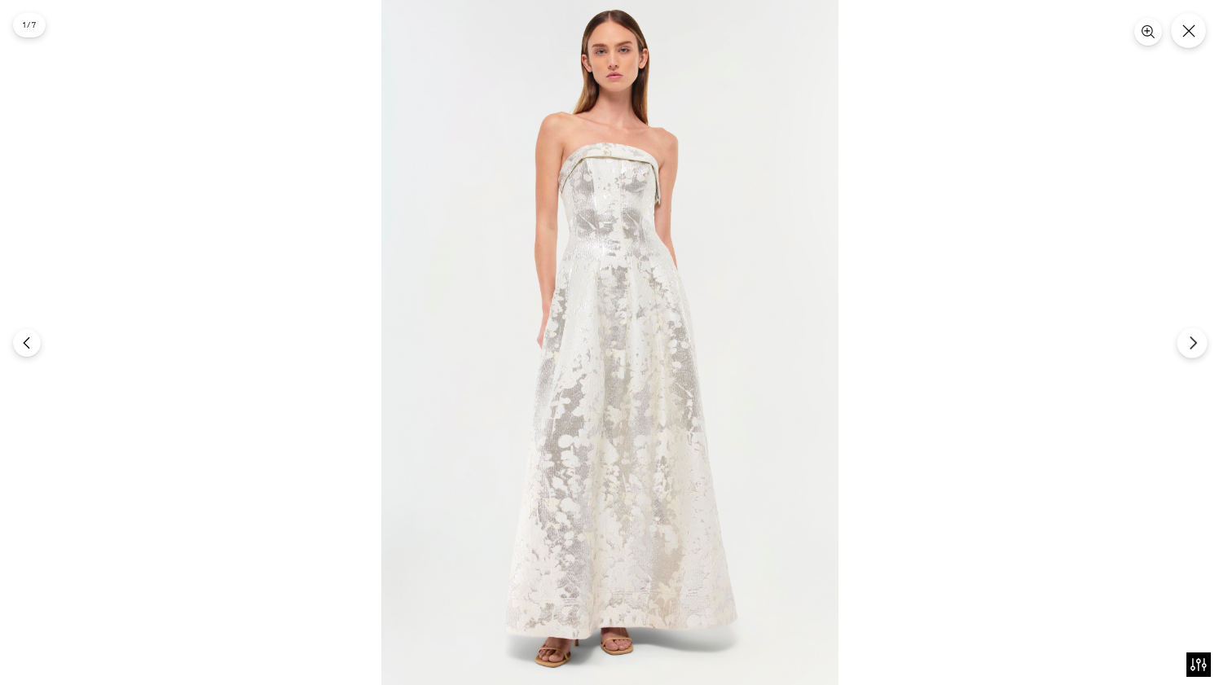
click at [1193, 336] on icon "Next" at bounding box center [1192, 343] width 15 height 15
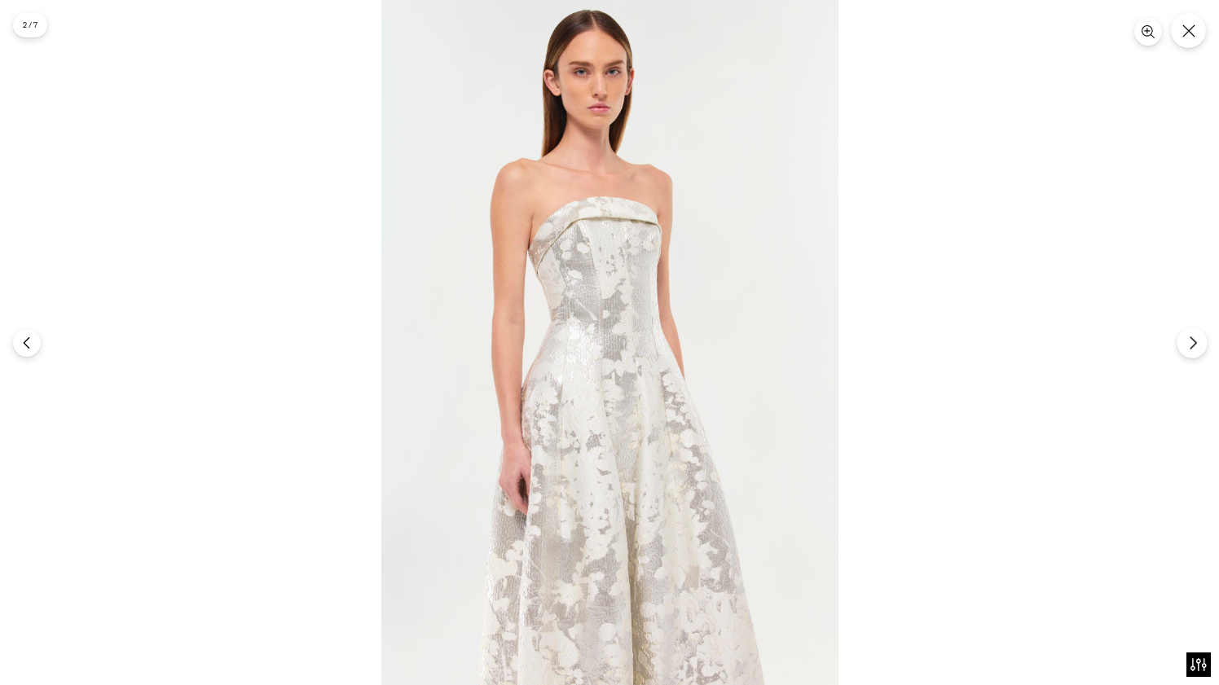
click at [1193, 336] on icon "Next" at bounding box center [1192, 343] width 15 height 15
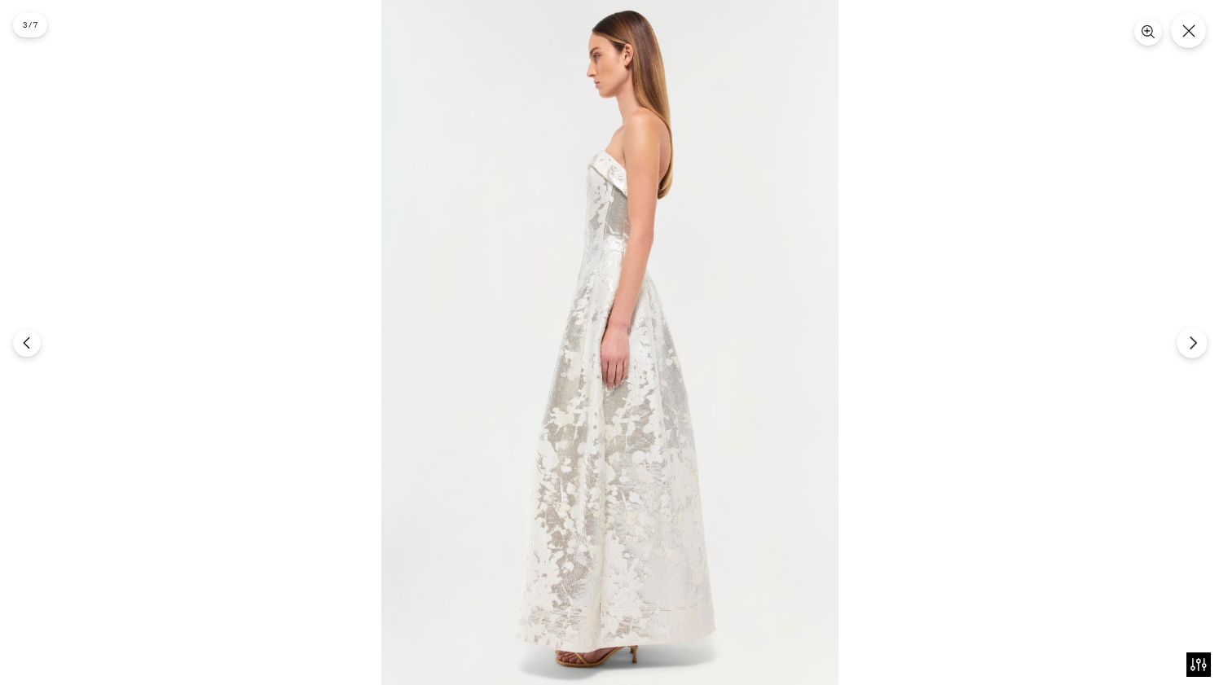
click at [1193, 336] on icon "Next" at bounding box center [1192, 343] width 15 height 15
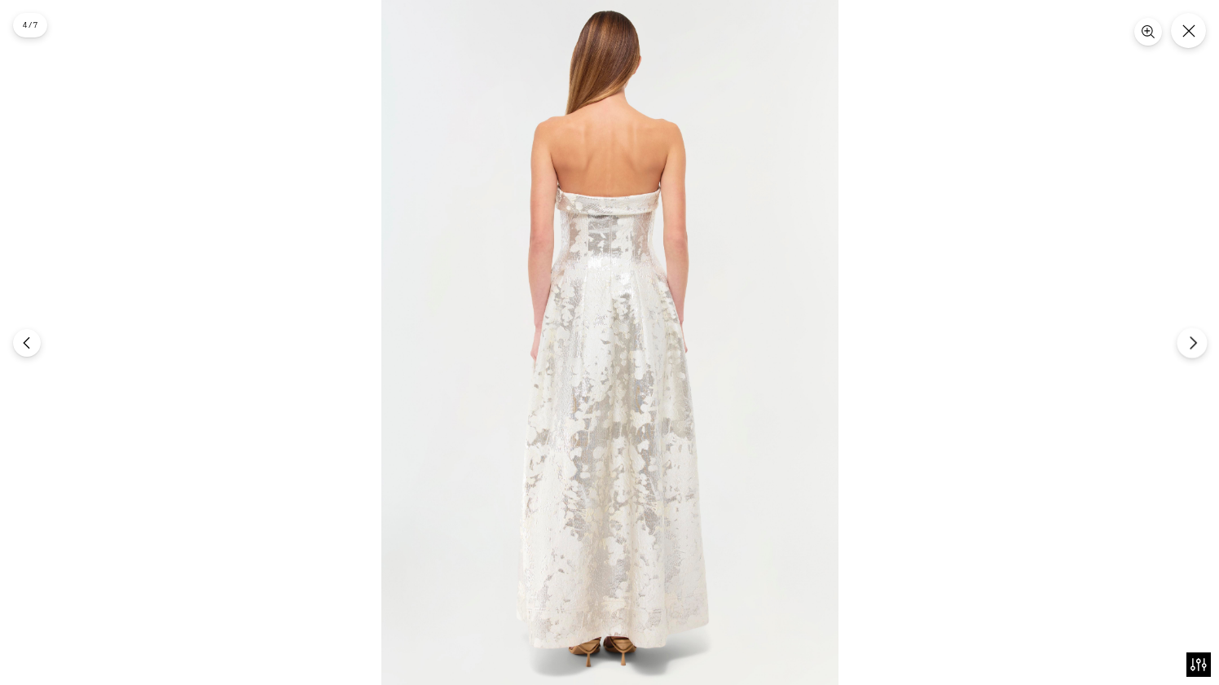
click at [1193, 336] on icon "Next" at bounding box center [1192, 343] width 15 height 15
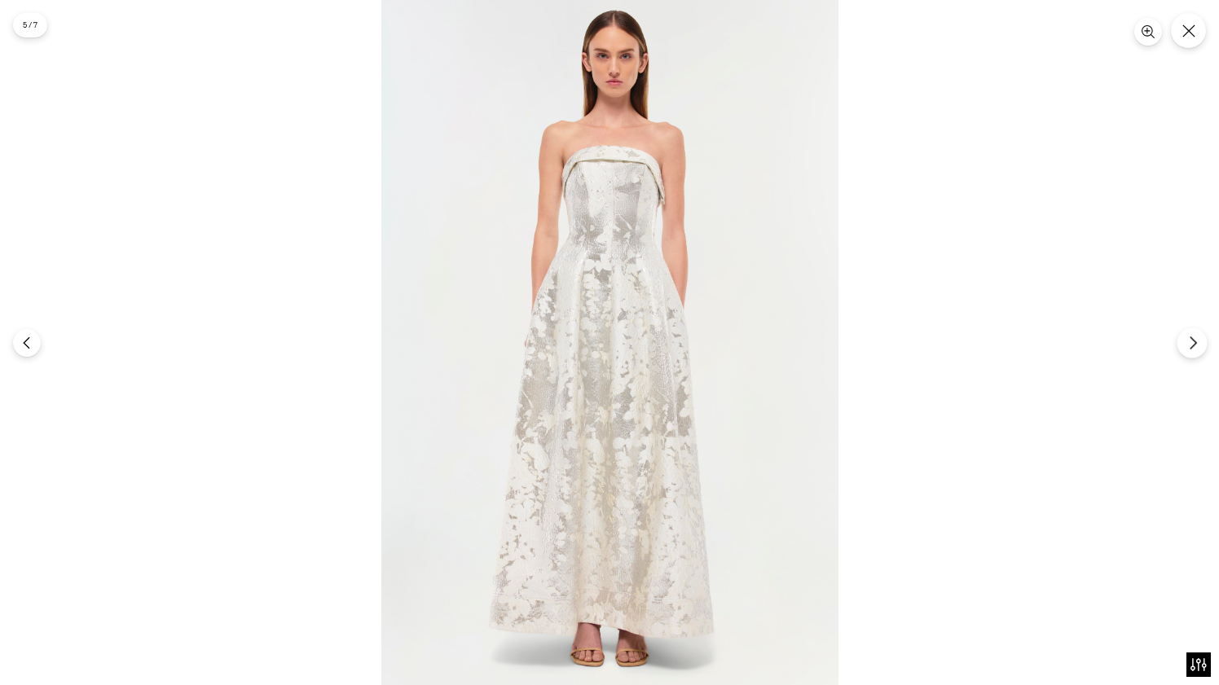
click at [1193, 336] on icon "Next" at bounding box center [1192, 343] width 15 height 15
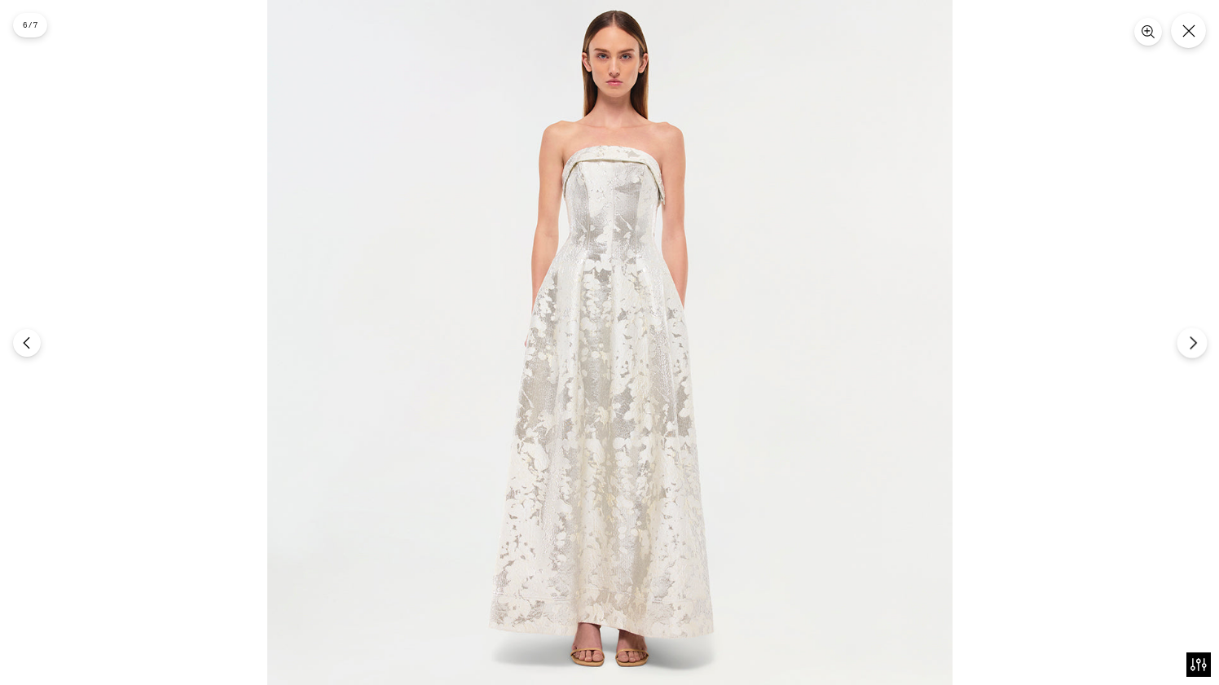
click at [1193, 336] on icon "Next" at bounding box center [1192, 343] width 15 height 15
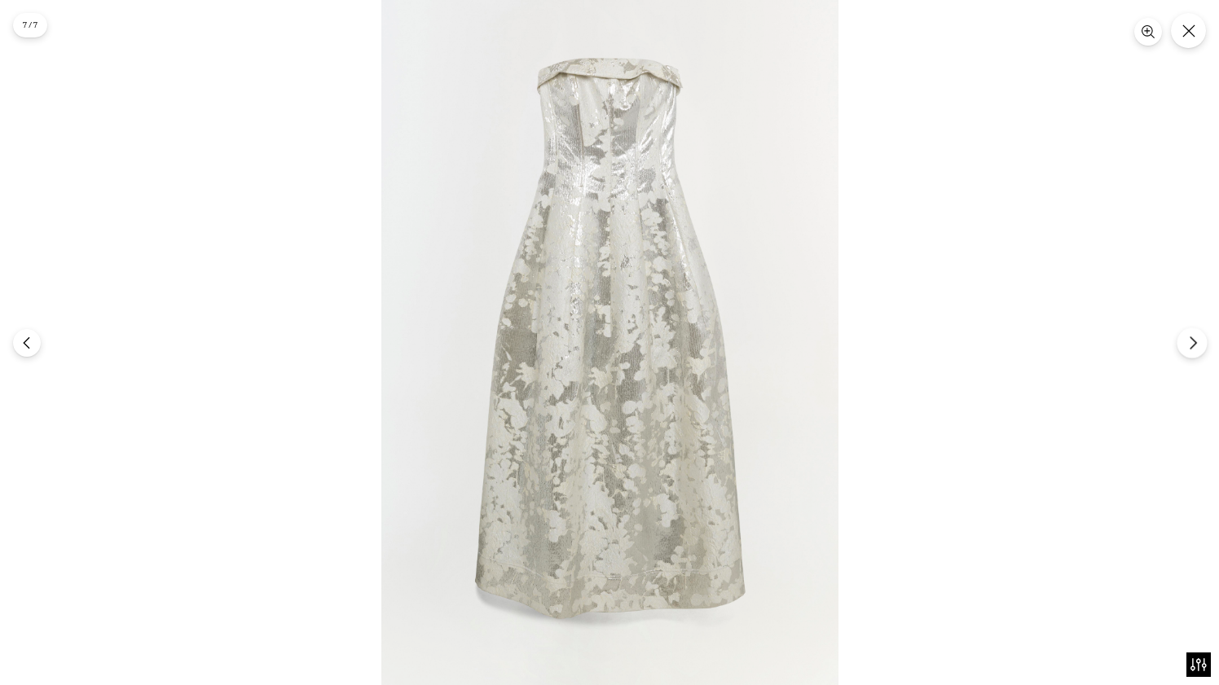
click at [1193, 336] on icon "Next" at bounding box center [1192, 343] width 15 height 15
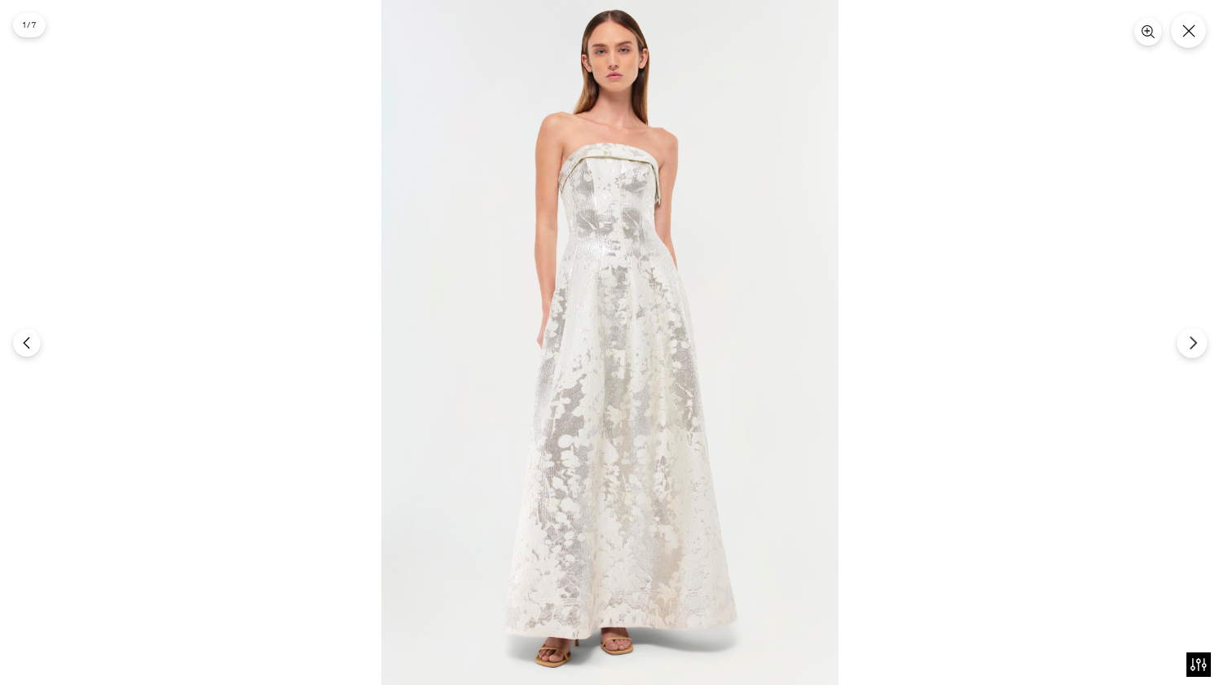
click at [1193, 336] on icon "Next" at bounding box center [1192, 343] width 15 height 15
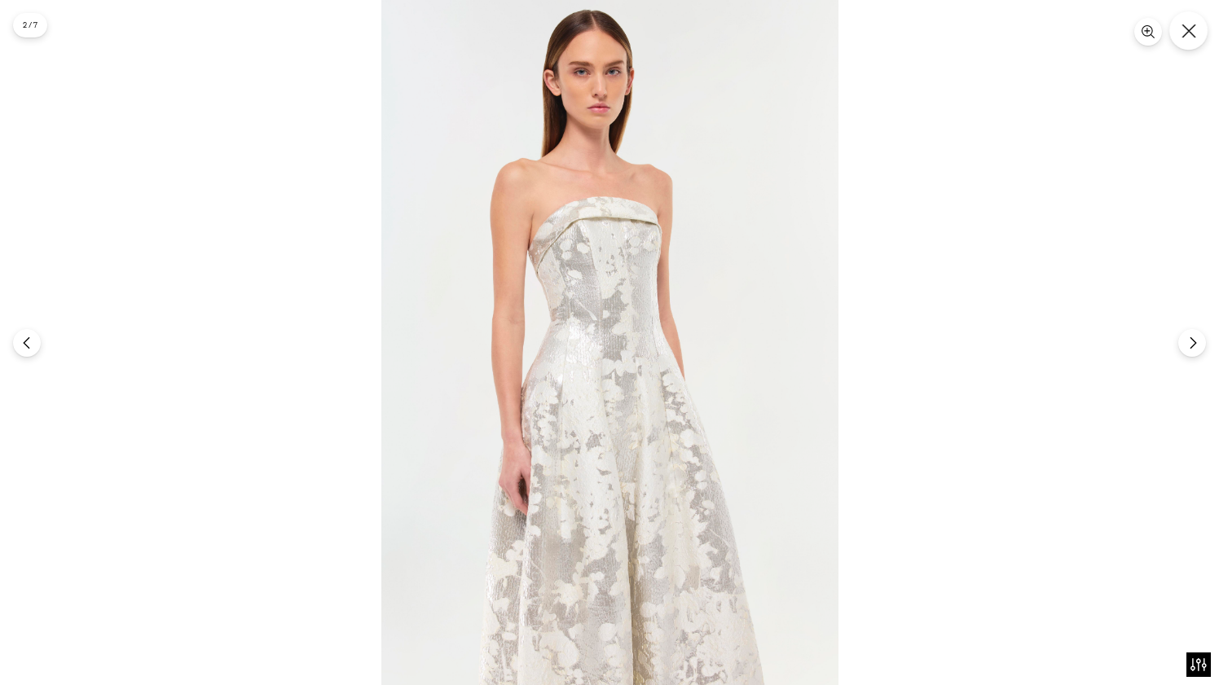
click at [1188, 24] on icon "Close" at bounding box center [1188, 31] width 15 height 15
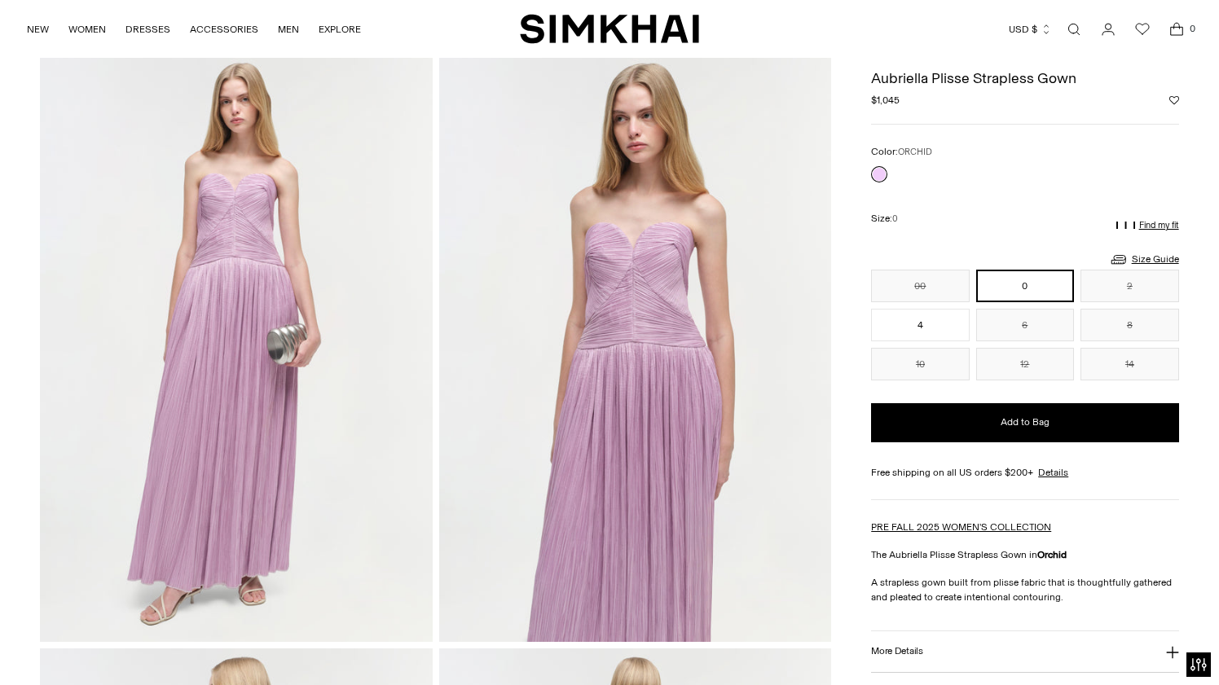
scroll to position [64, 0]
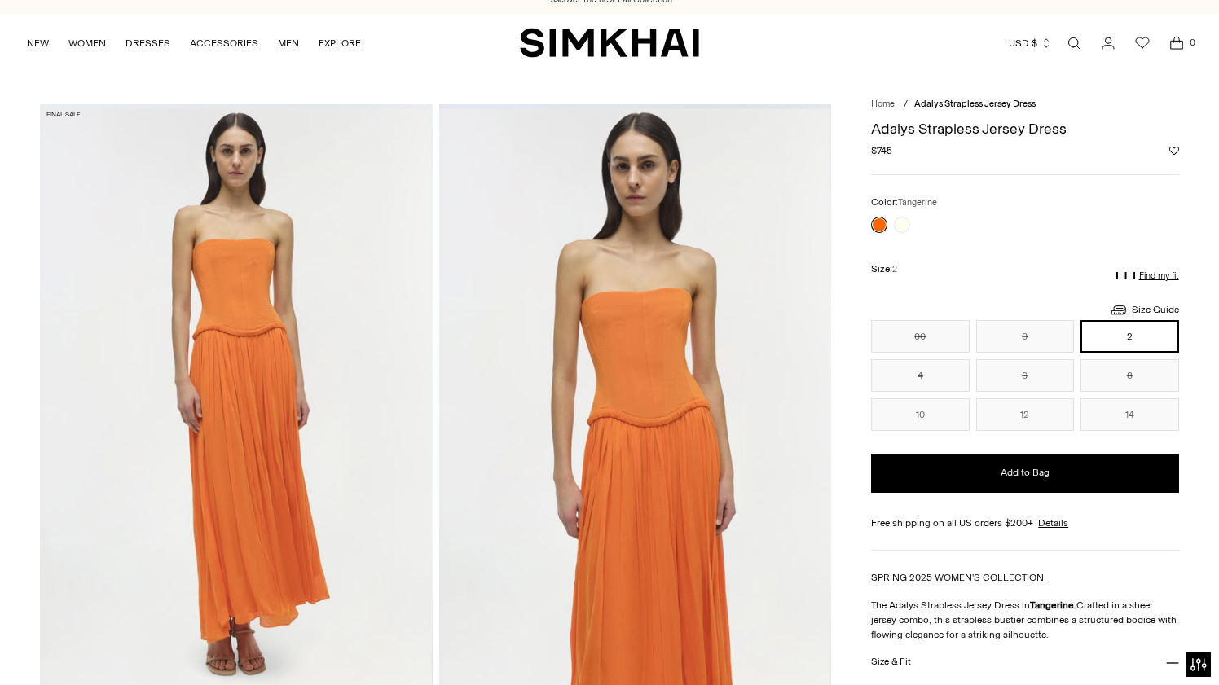
scroll to position [11, 0]
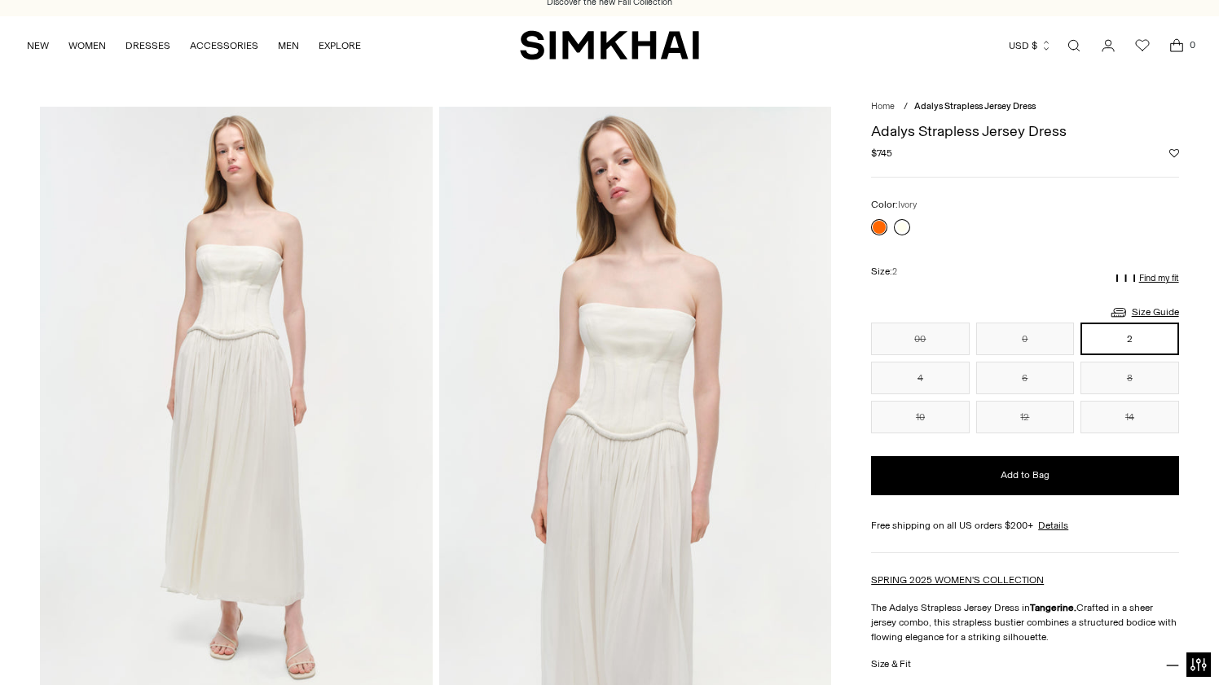
click at [901, 232] on link at bounding box center [902, 227] width 16 height 16
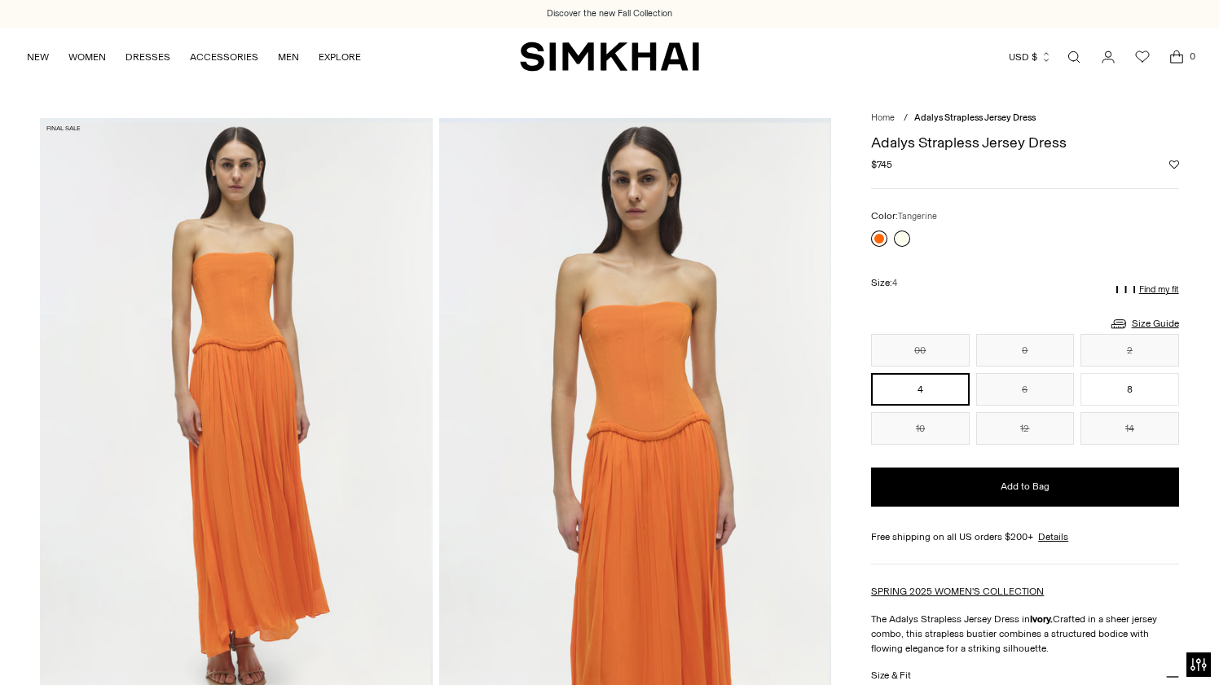
click at [877, 241] on link at bounding box center [879, 239] width 16 height 16
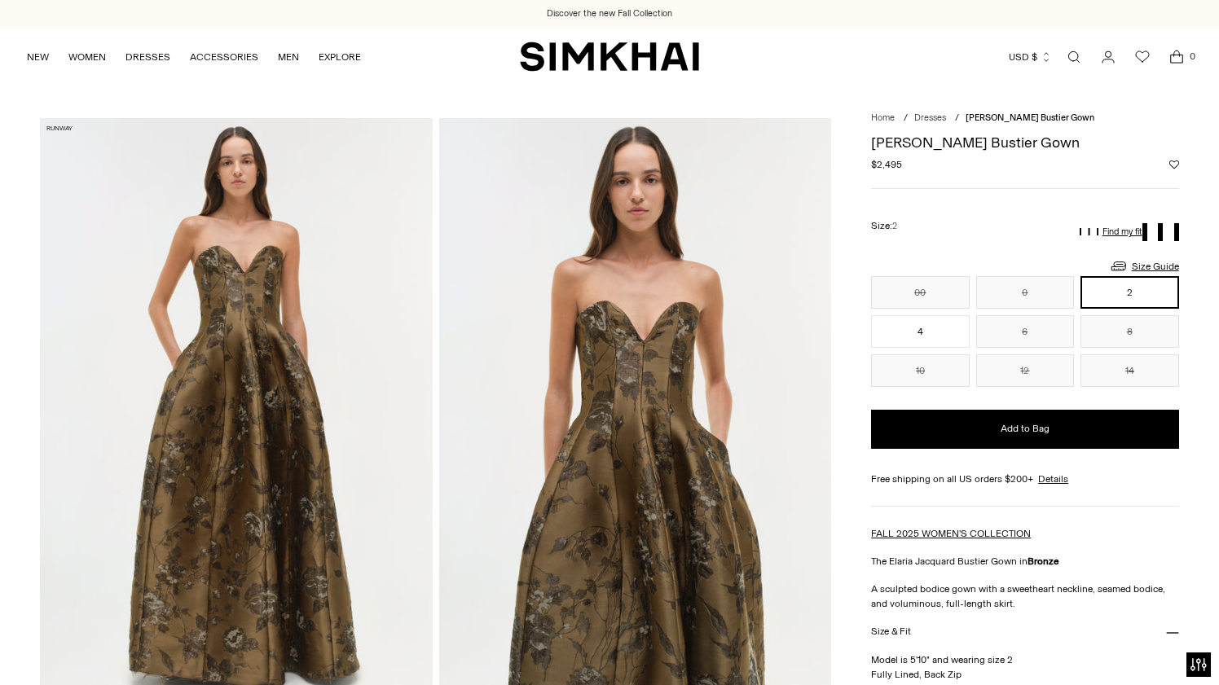
click at [937, 145] on h1 "Elaria Jacquard Bustier Gown" at bounding box center [1024, 142] width 307 height 15
copy h1 "Elaria Jacquard Bustier Gown"
